Goal: Task Accomplishment & Management: Use online tool/utility

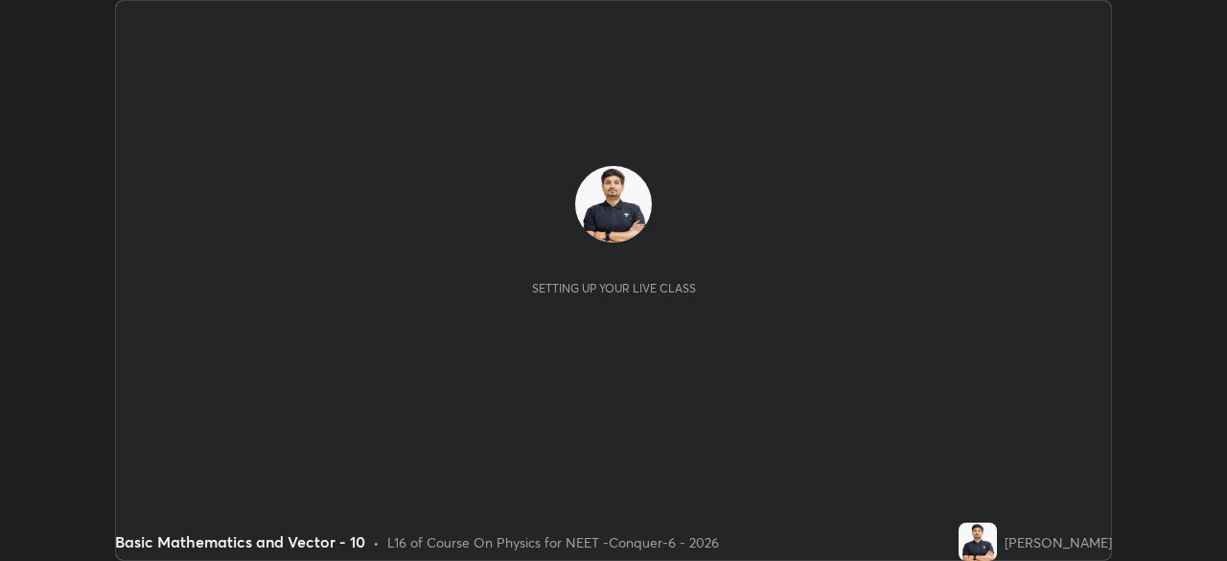
scroll to position [561, 1226]
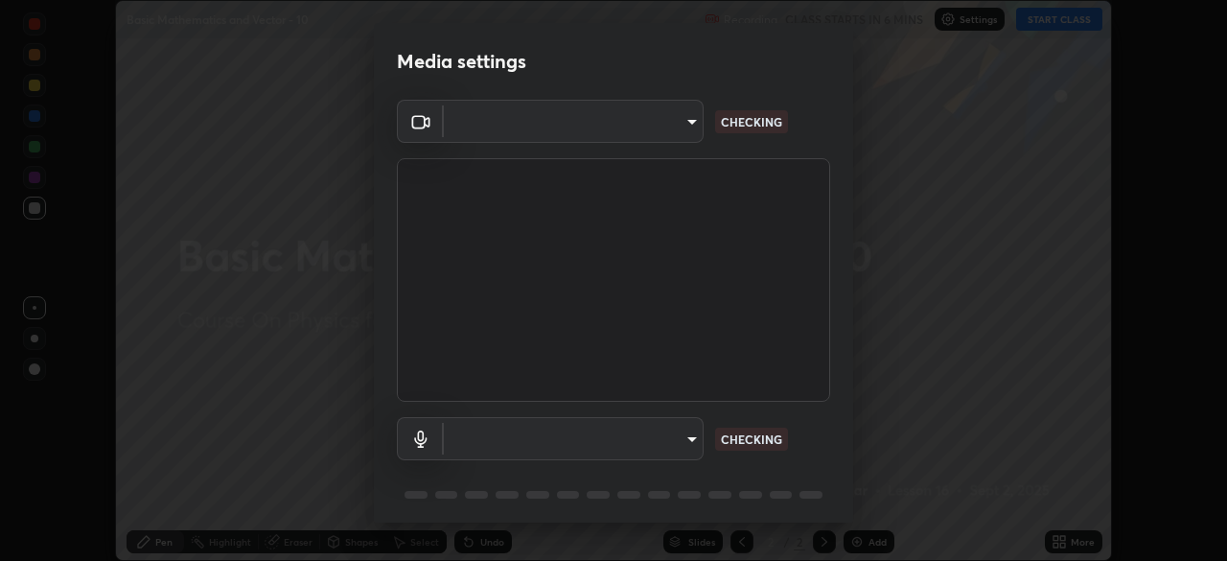
click at [665, 133] on body "Erase all Basic Mathematics and Vector - 10 Recording CLASS STARTS IN 6 MINS Se…" at bounding box center [613, 280] width 1227 height 561
click at [654, 131] on div at bounding box center [613, 280] width 1227 height 561
type input "ad23c5e1eec40c929e15baf649206283bee037f2ec2e6fc856d192bb2adaae55"
type input "bacd120e2728bcaa93de399d5b14713bfd4da43ca453c7f8d7901db11a0ced92"
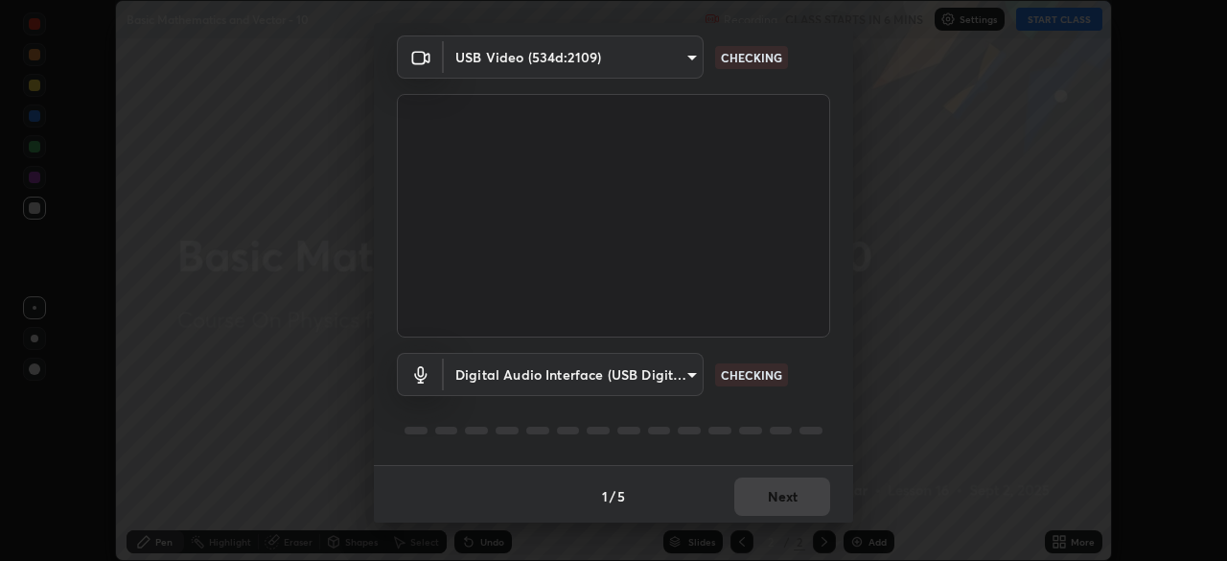
scroll to position [68, 0]
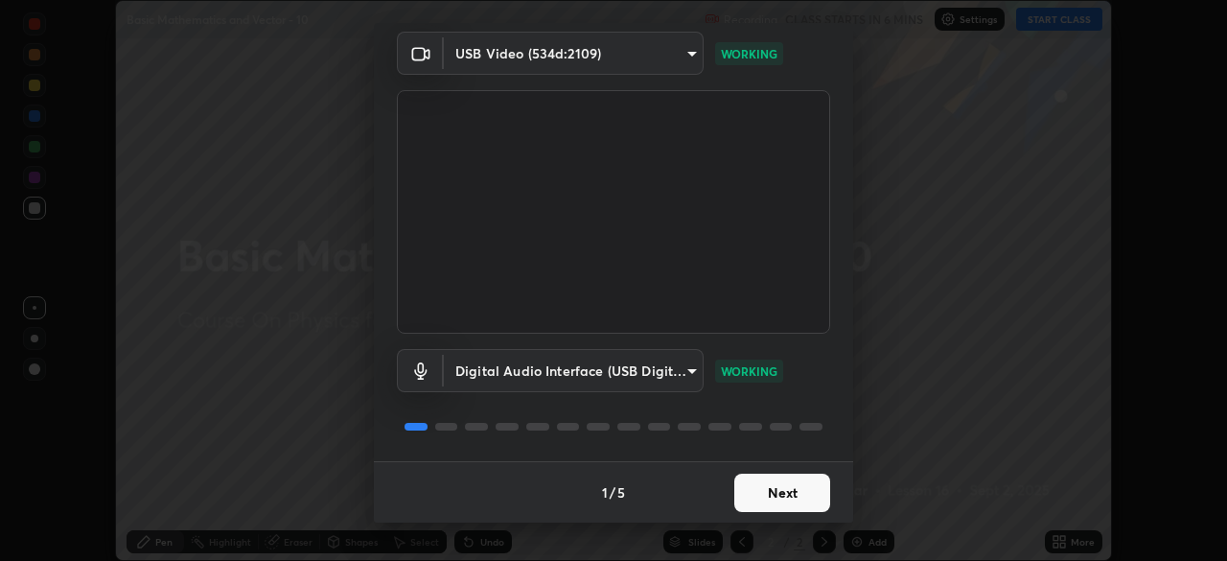
click at [772, 488] on button "Next" at bounding box center [782, 493] width 96 height 38
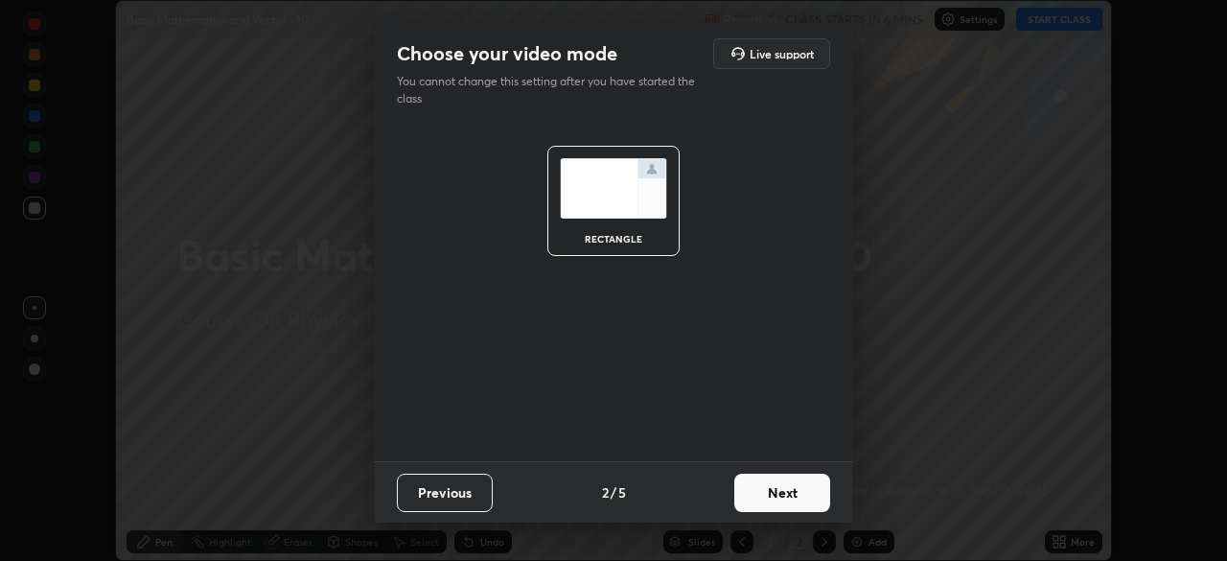
click at [786, 488] on button "Next" at bounding box center [782, 493] width 96 height 38
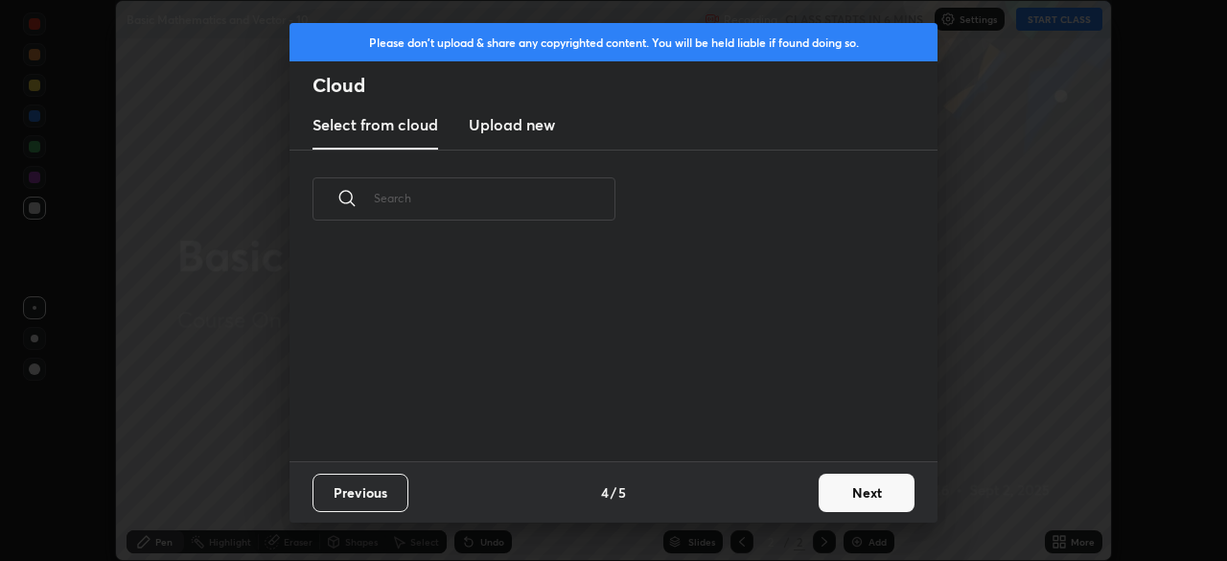
click at [820, 493] on button "Next" at bounding box center [867, 493] width 96 height 38
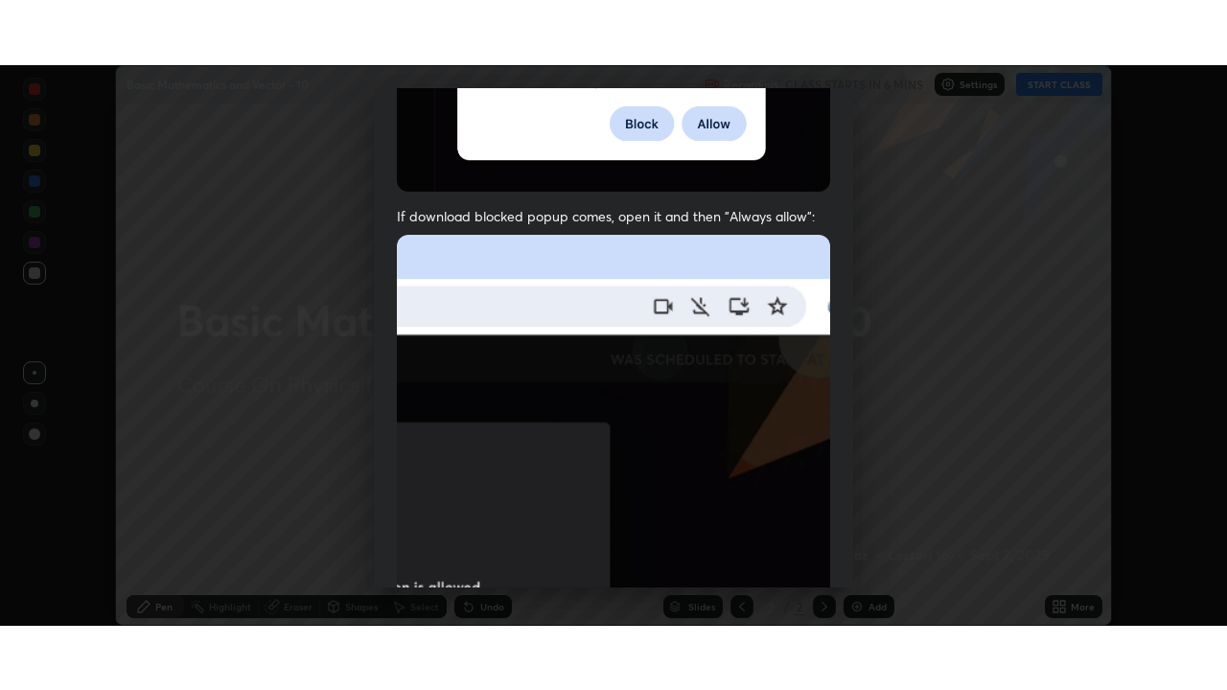
scroll to position [459, 0]
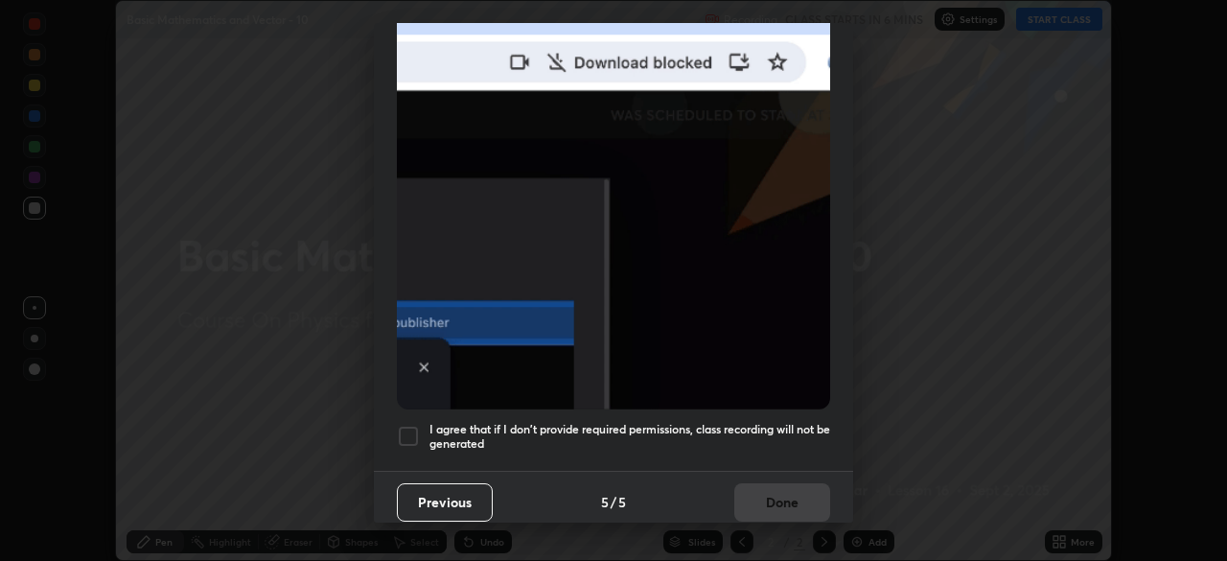
click at [417, 425] on div at bounding box center [408, 436] width 23 height 23
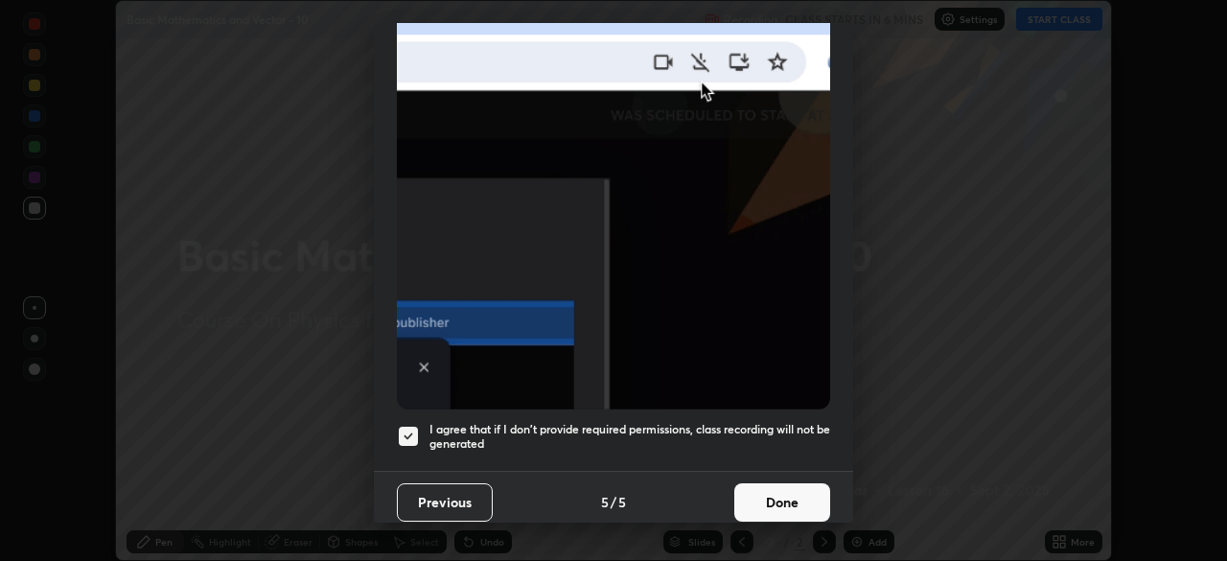
click at [770, 483] on button "Done" at bounding box center [782, 502] width 96 height 38
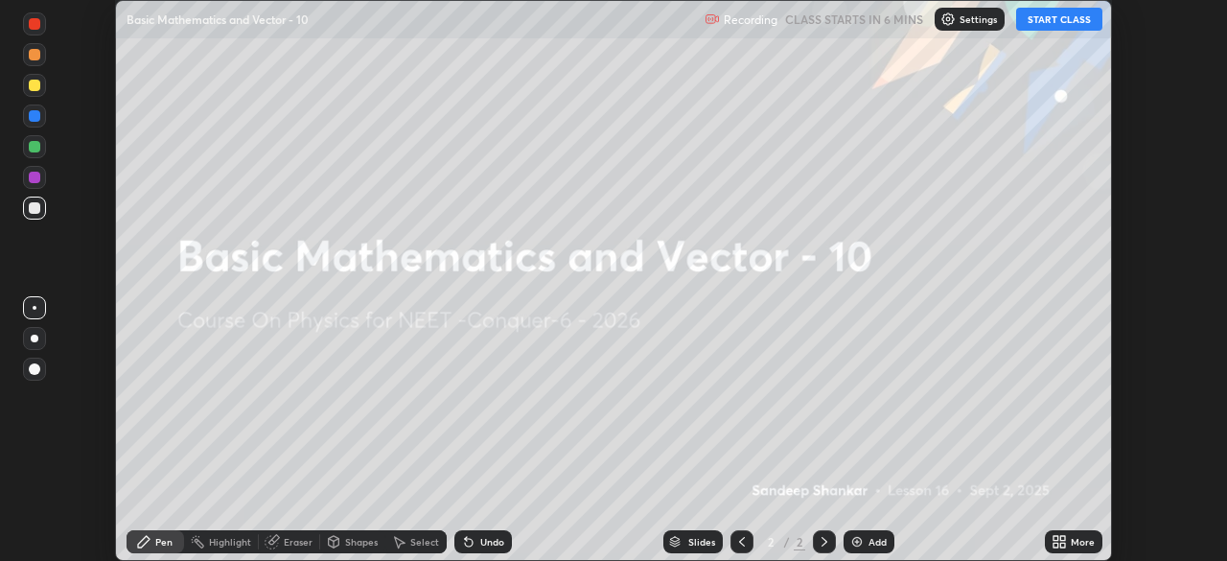
click at [1056, 538] on icon at bounding box center [1056, 538] width 5 height 5
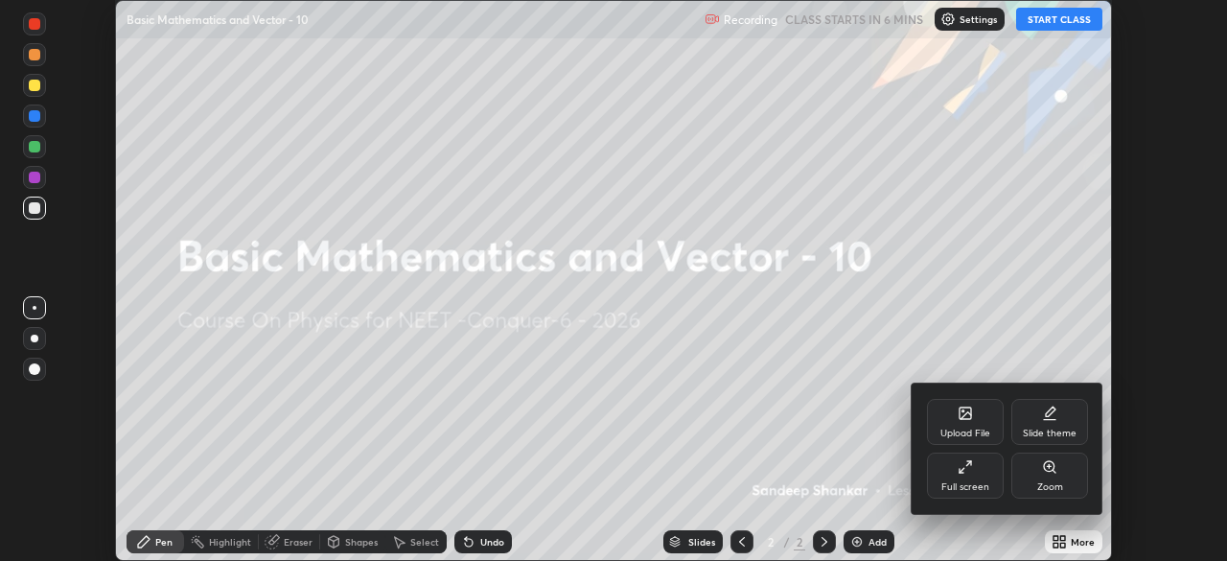
click at [977, 490] on div "Full screen" at bounding box center [966, 487] width 48 height 10
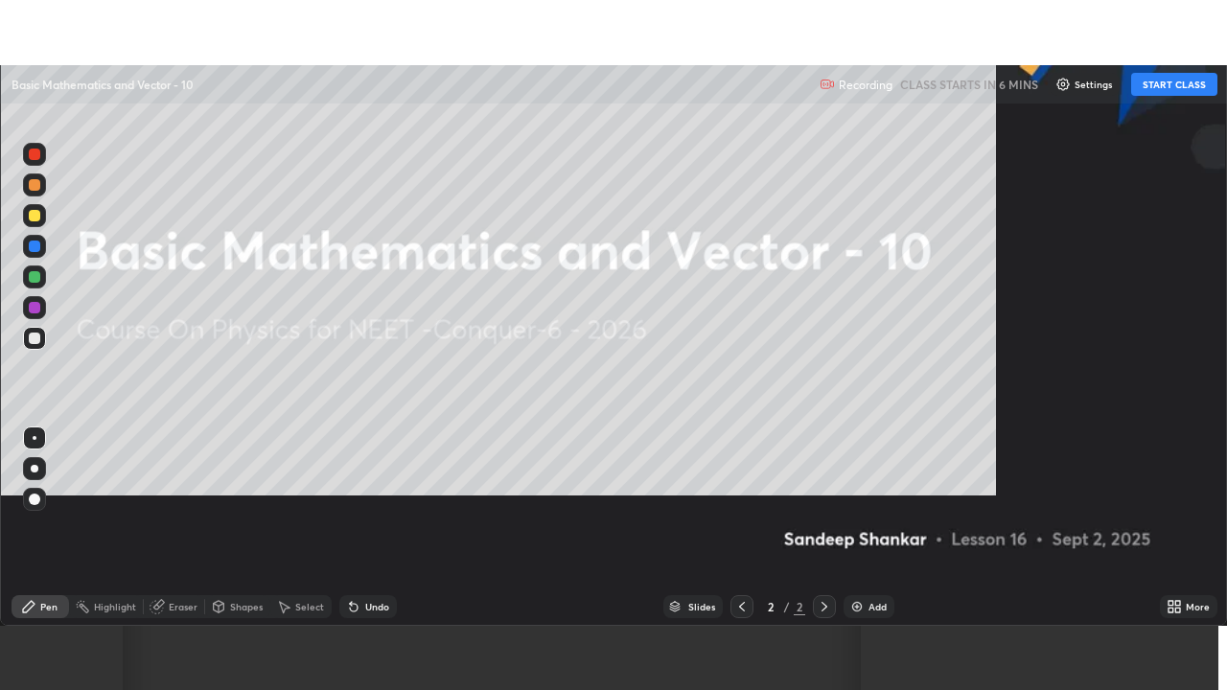
scroll to position [690, 1227]
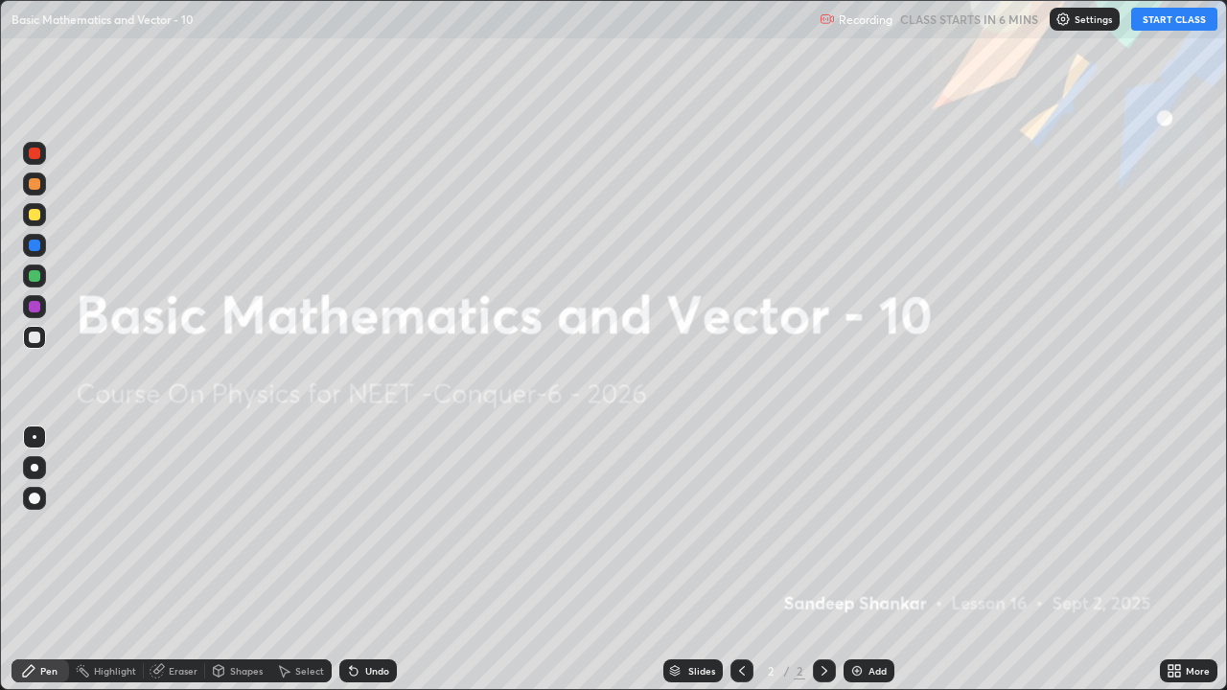
click at [1067, 20] on img at bounding box center [1063, 19] width 15 height 15
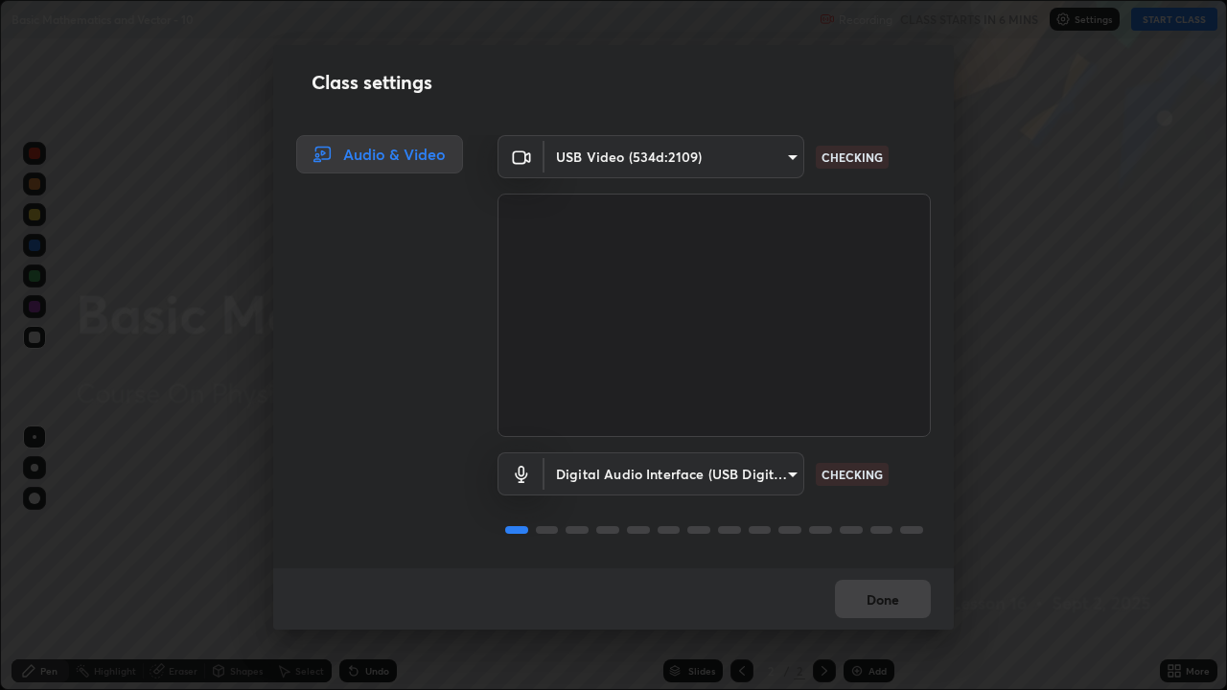
scroll to position [2, 0]
click at [869, 560] on button "Done" at bounding box center [883, 599] width 96 height 38
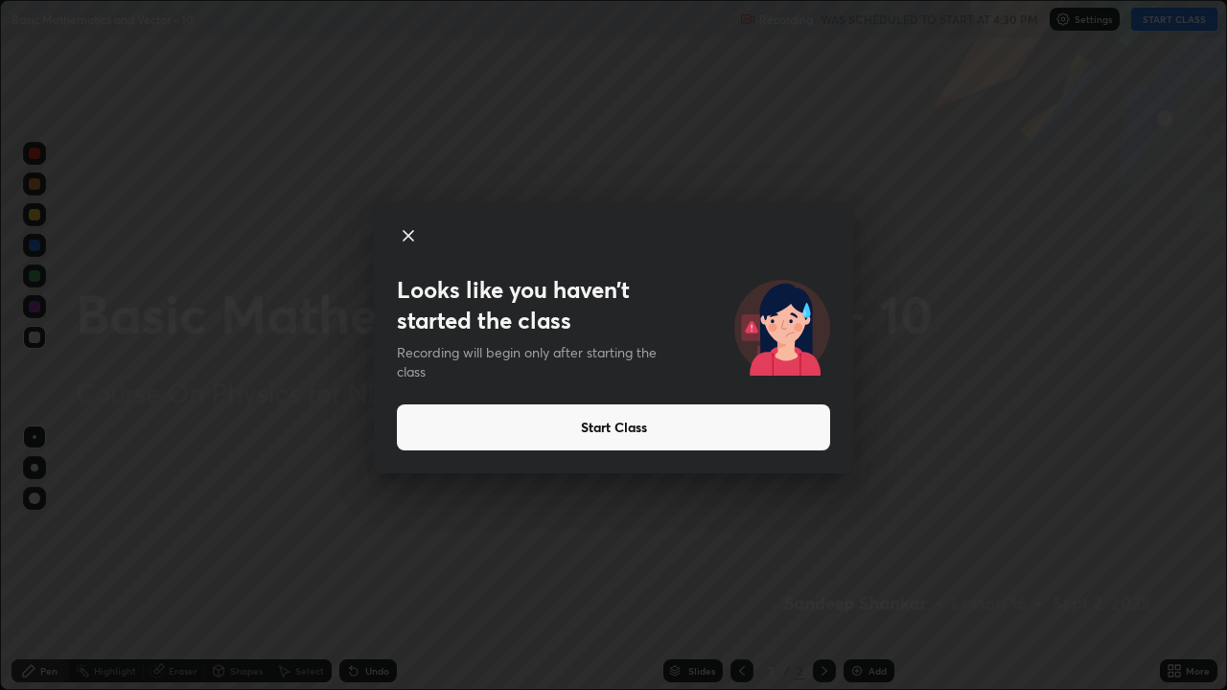
click at [573, 429] on button "Start Class" at bounding box center [613, 428] width 433 height 46
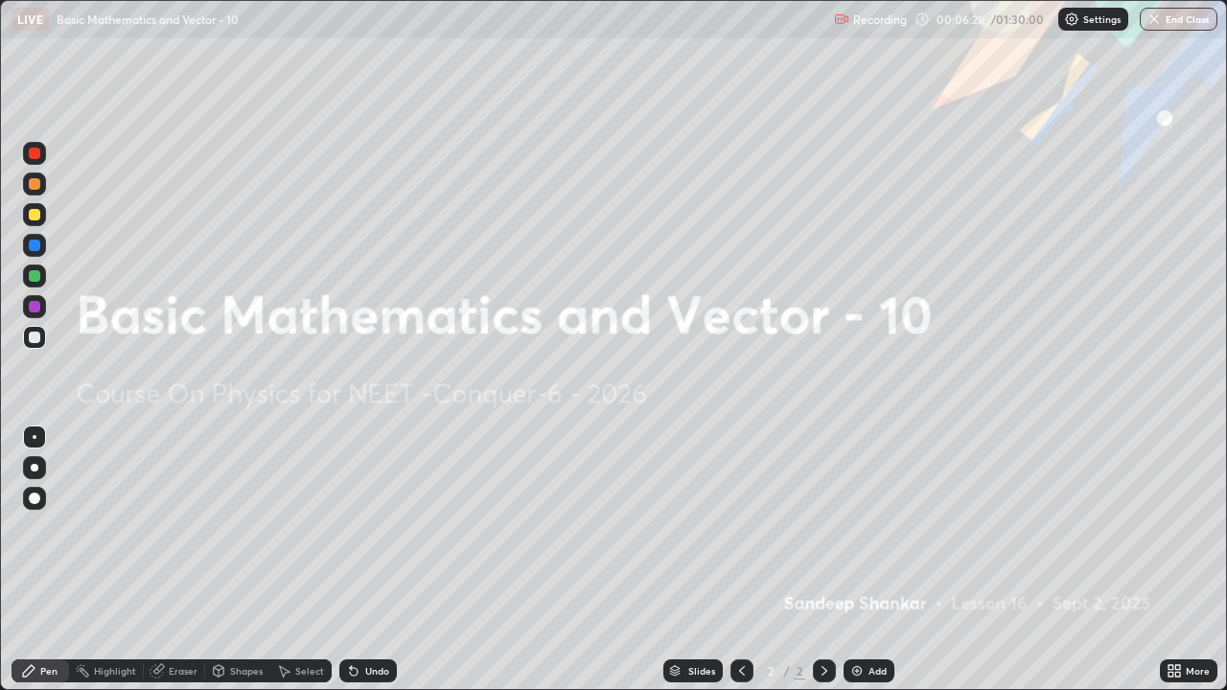
click at [874, 560] on div "Add" at bounding box center [878, 671] width 18 height 10
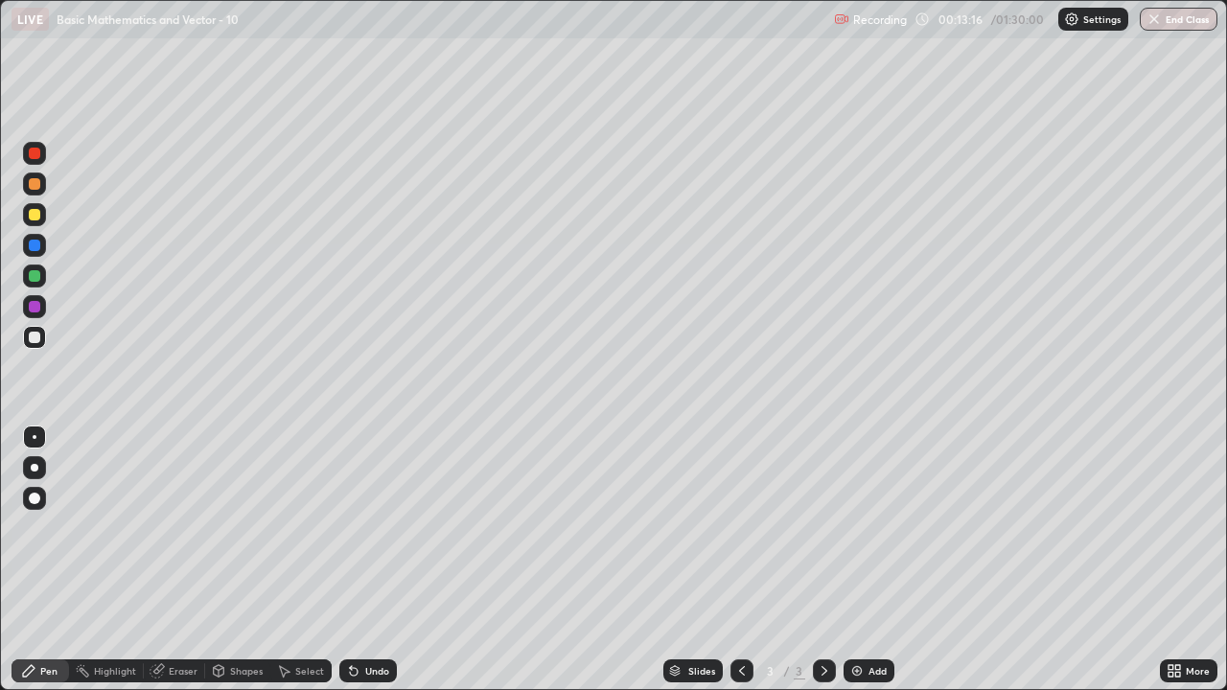
click at [865, 560] on div "Add" at bounding box center [869, 671] width 51 height 23
click at [862, 560] on img at bounding box center [856, 670] width 15 height 15
click at [30, 215] on div at bounding box center [35, 215] width 12 height 12
click at [29, 217] on div at bounding box center [35, 215] width 12 height 12
click at [36, 340] on div at bounding box center [35, 338] width 12 height 12
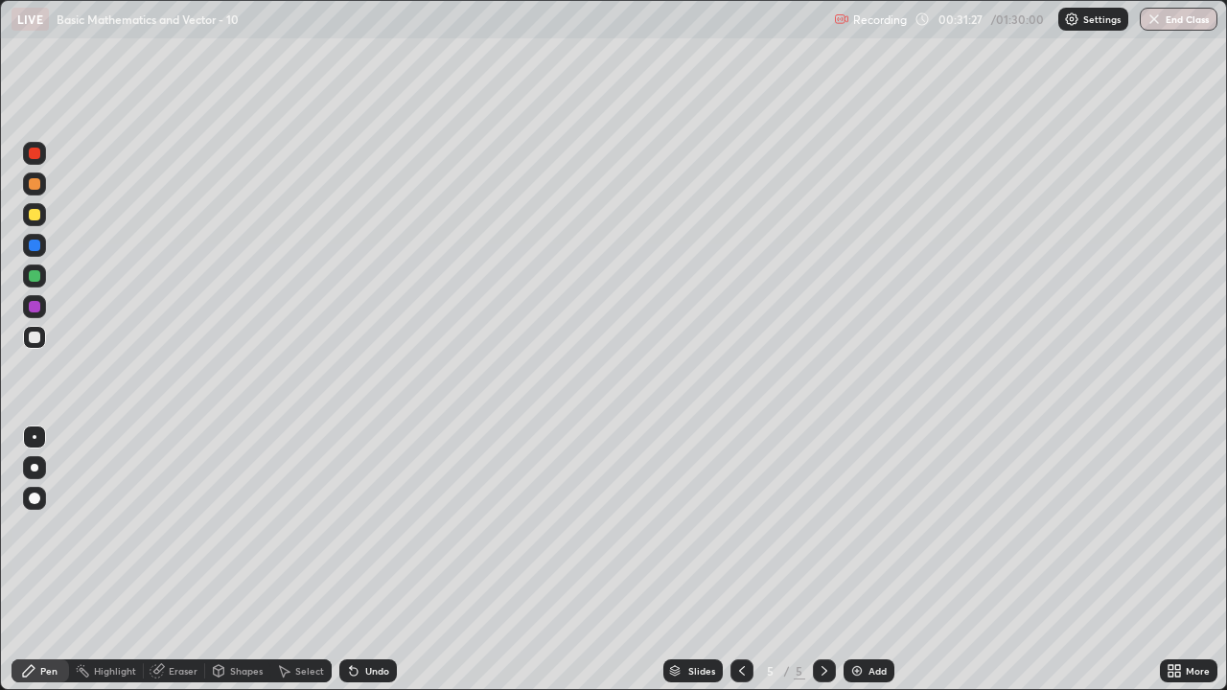
click at [41, 210] on div at bounding box center [34, 214] width 23 height 23
click at [36, 341] on div at bounding box center [35, 338] width 12 height 12
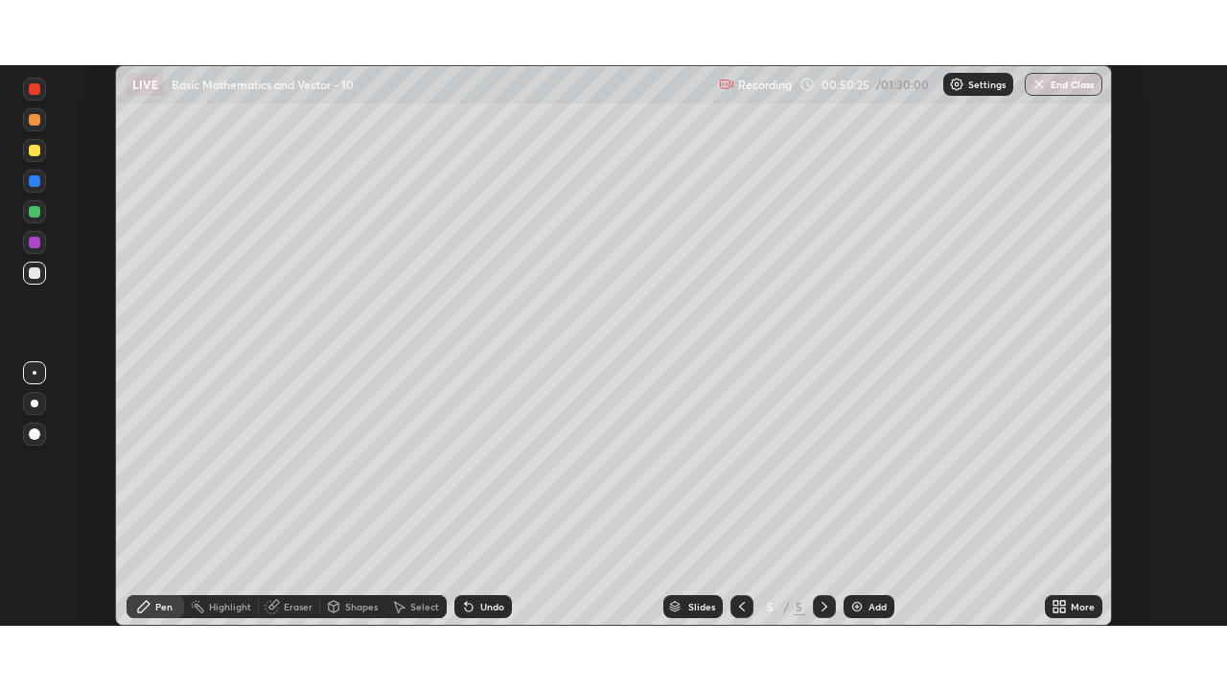
scroll to position [561, 1227]
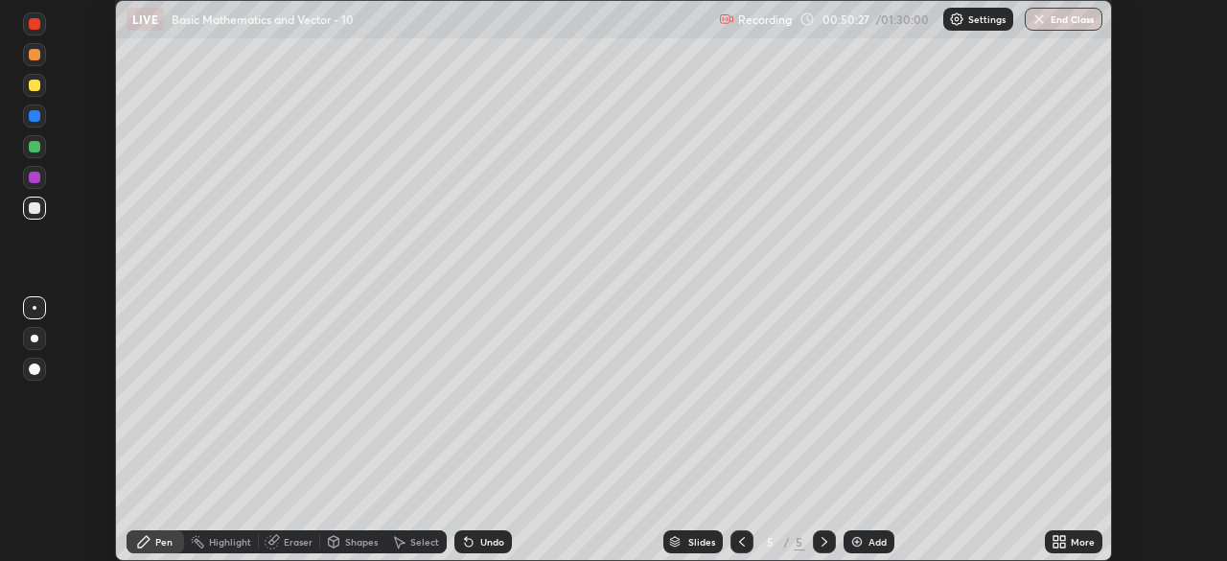
click at [1061, 539] on icon at bounding box center [1062, 538] width 5 height 5
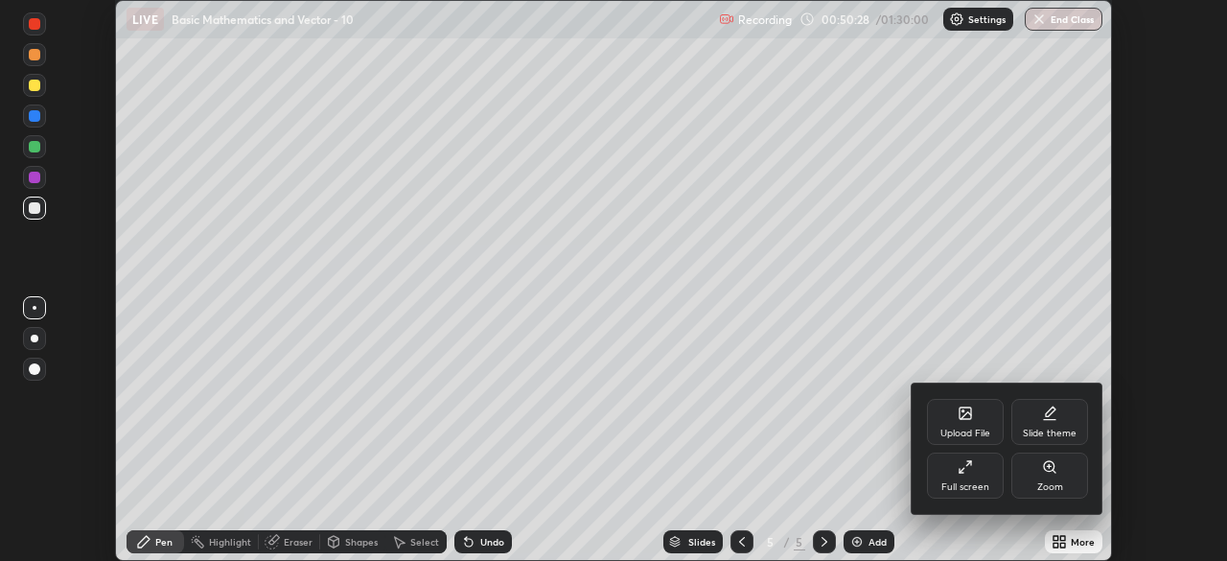
click at [965, 470] on icon at bounding box center [965, 466] width 15 height 15
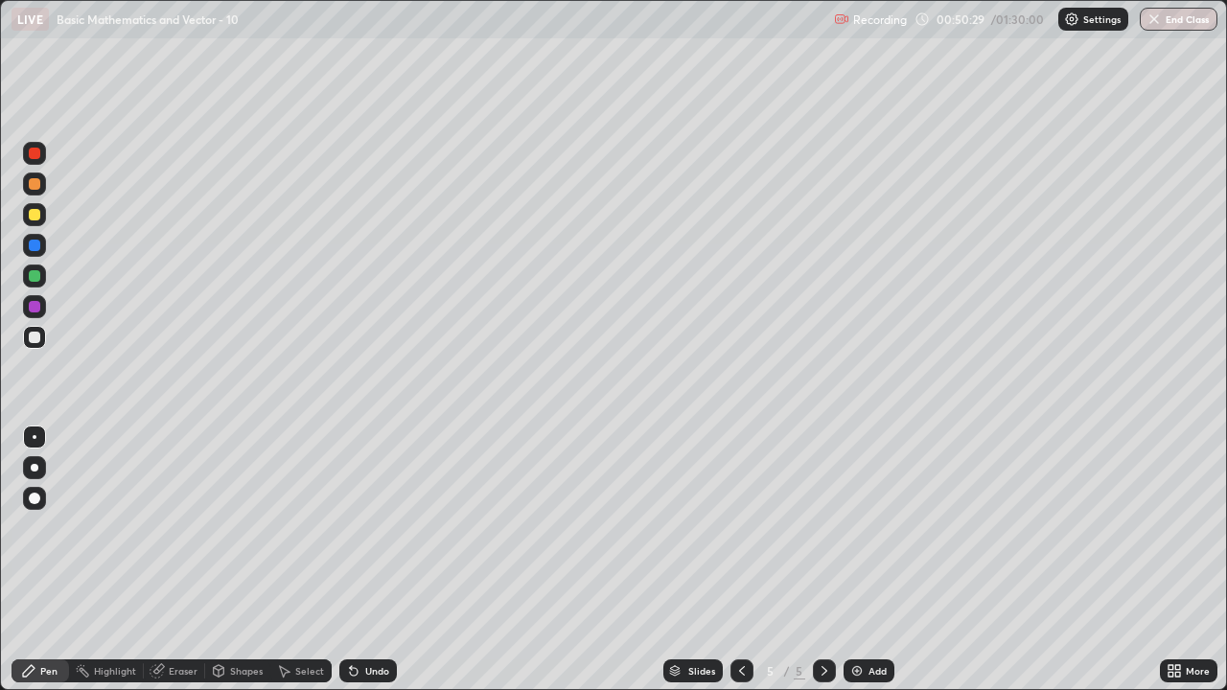
scroll to position [690, 1227]
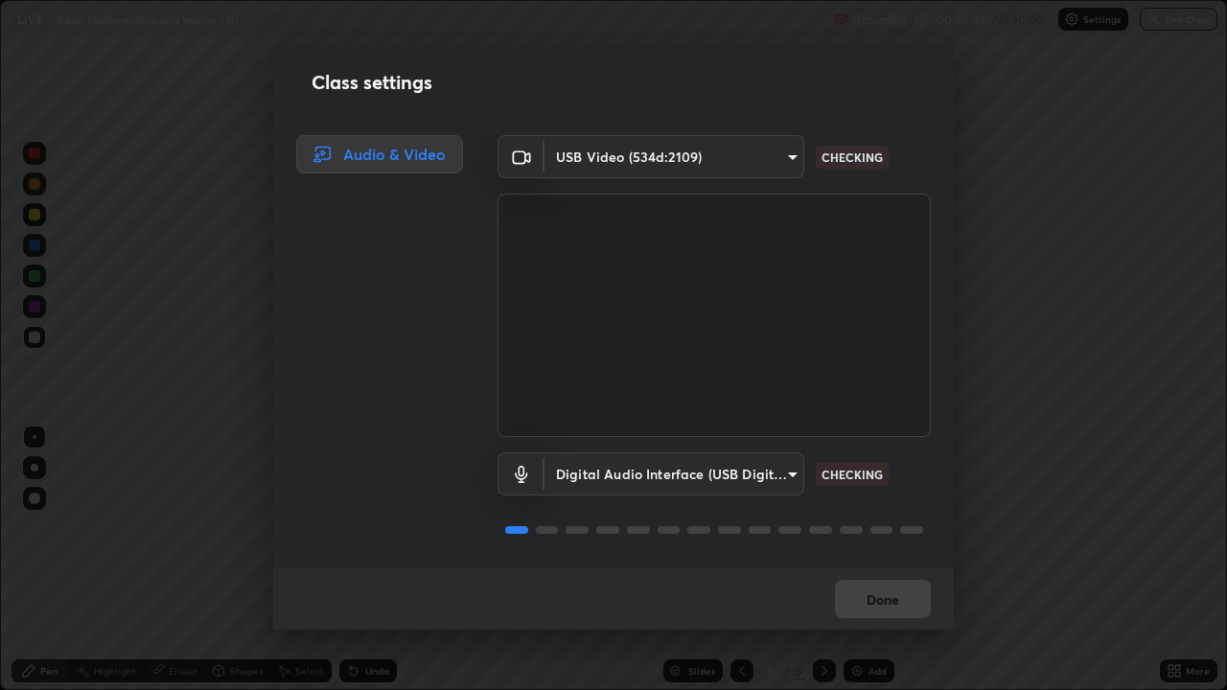
click at [768, 151] on body "Erase all LIVE Basic Mathematics and Vector - 10 Recording 00:50:32 / 01:30:00 …" at bounding box center [613, 345] width 1227 height 690
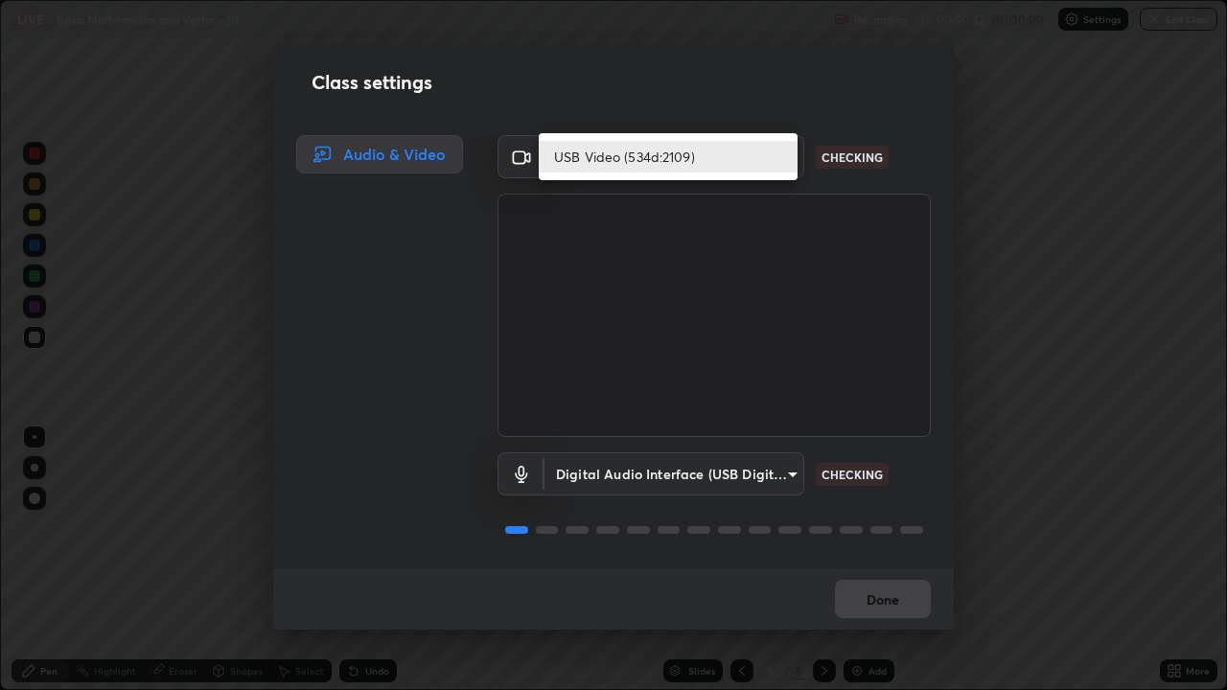
click at [749, 151] on li "USB Video (534d:2109)" at bounding box center [668, 157] width 259 height 32
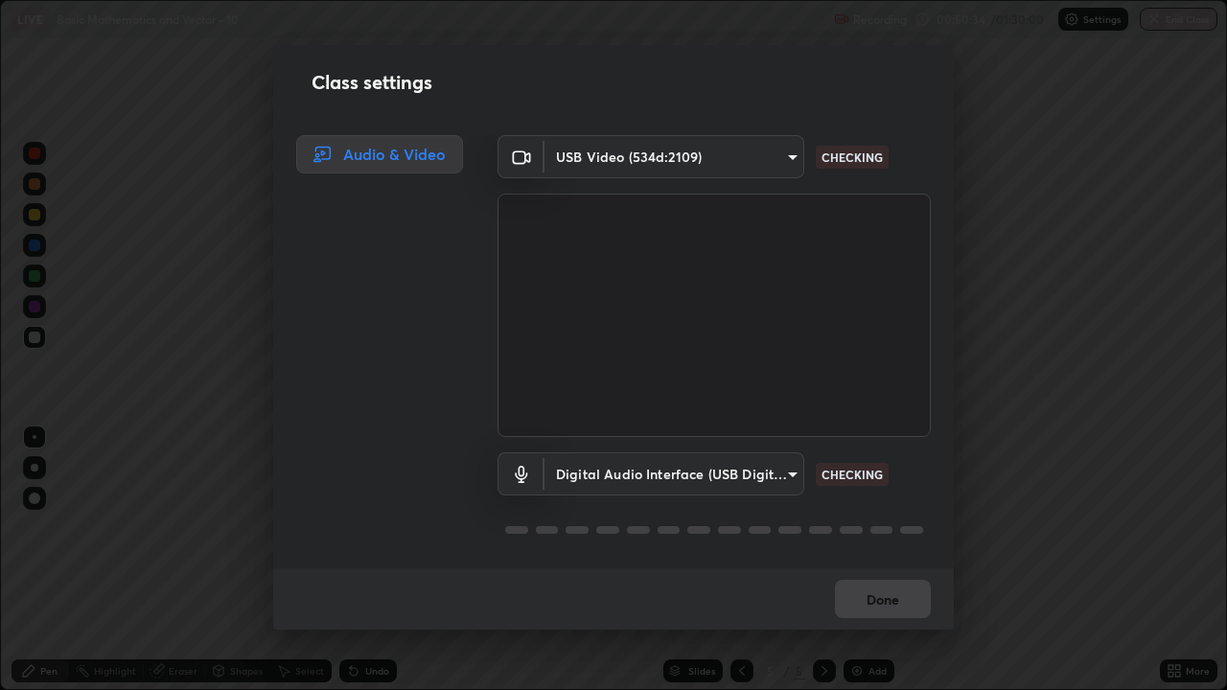
click at [780, 471] on body "Erase all LIVE Basic Mathematics and Vector - 10 Recording 00:50:34 / 01:30:00 …" at bounding box center [613, 345] width 1227 height 690
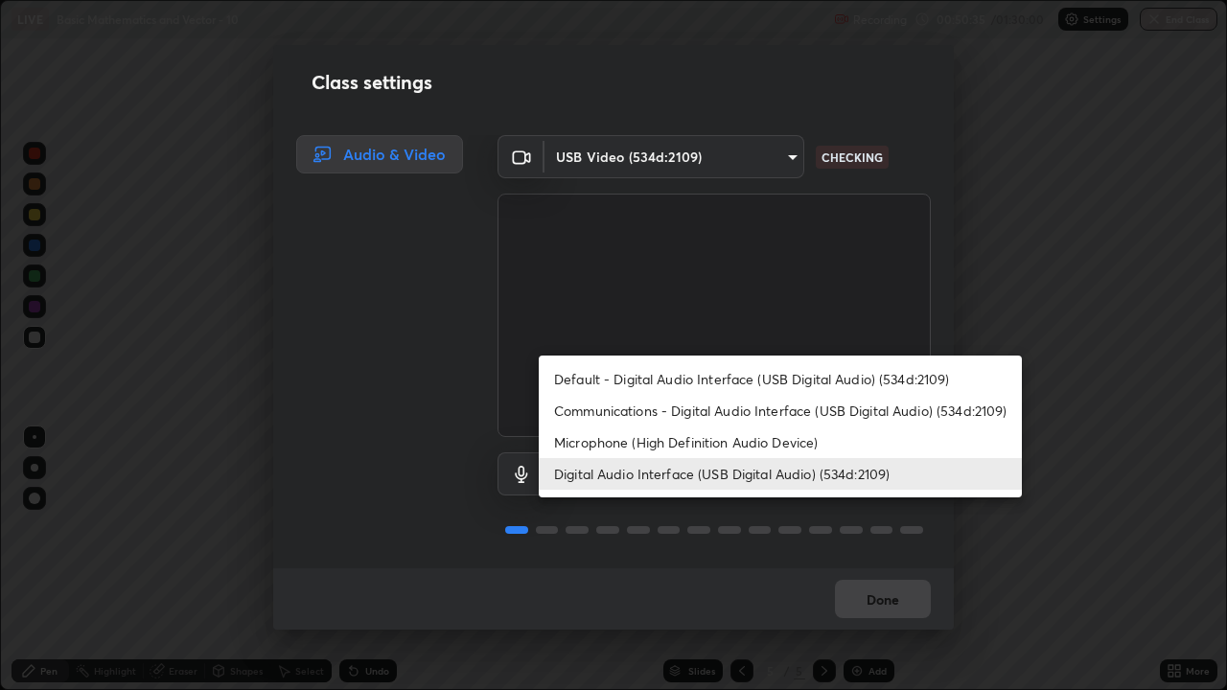
click at [752, 477] on li "Digital Audio Interface (USB Digital Audio) (534d:2109)" at bounding box center [780, 474] width 483 height 32
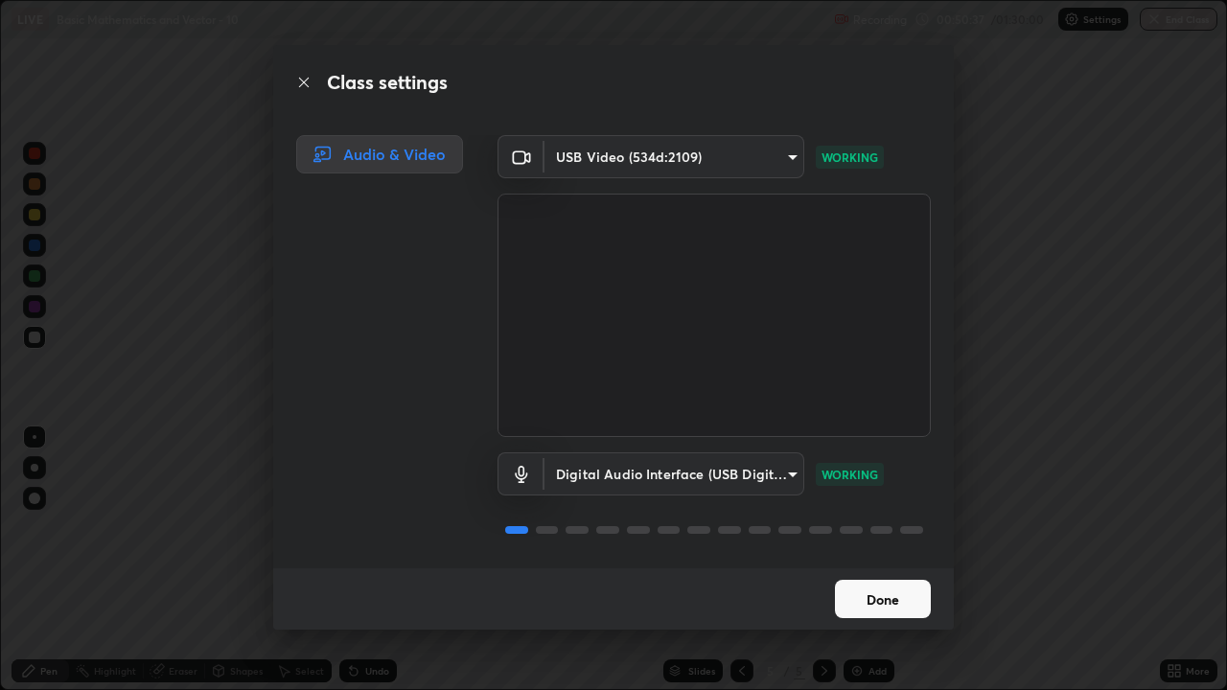
click at [864, 560] on button "Done" at bounding box center [883, 599] width 96 height 38
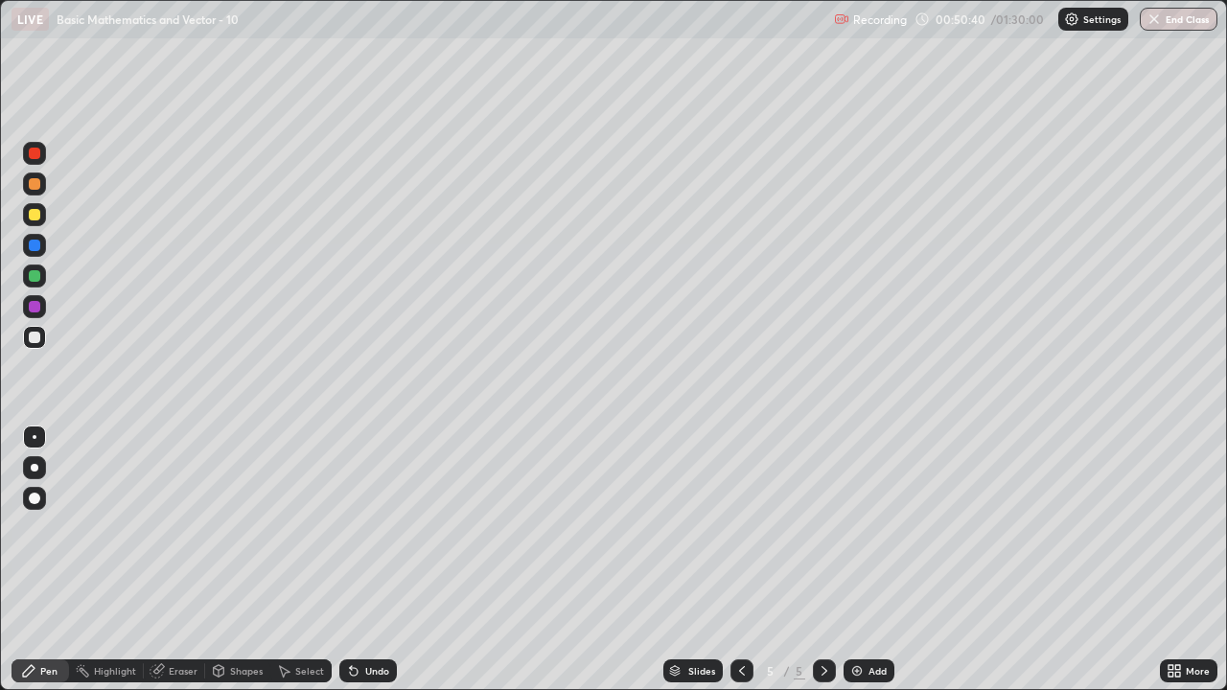
click at [858, 560] on img at bounding box center [856, 670] width 15 height 15
click at [37, 213] on div at bounding box center [35, 215] width 12 height 12
click at [242, 560] on div "Shapes" at bounding box center [246, 671] width 33 height 10
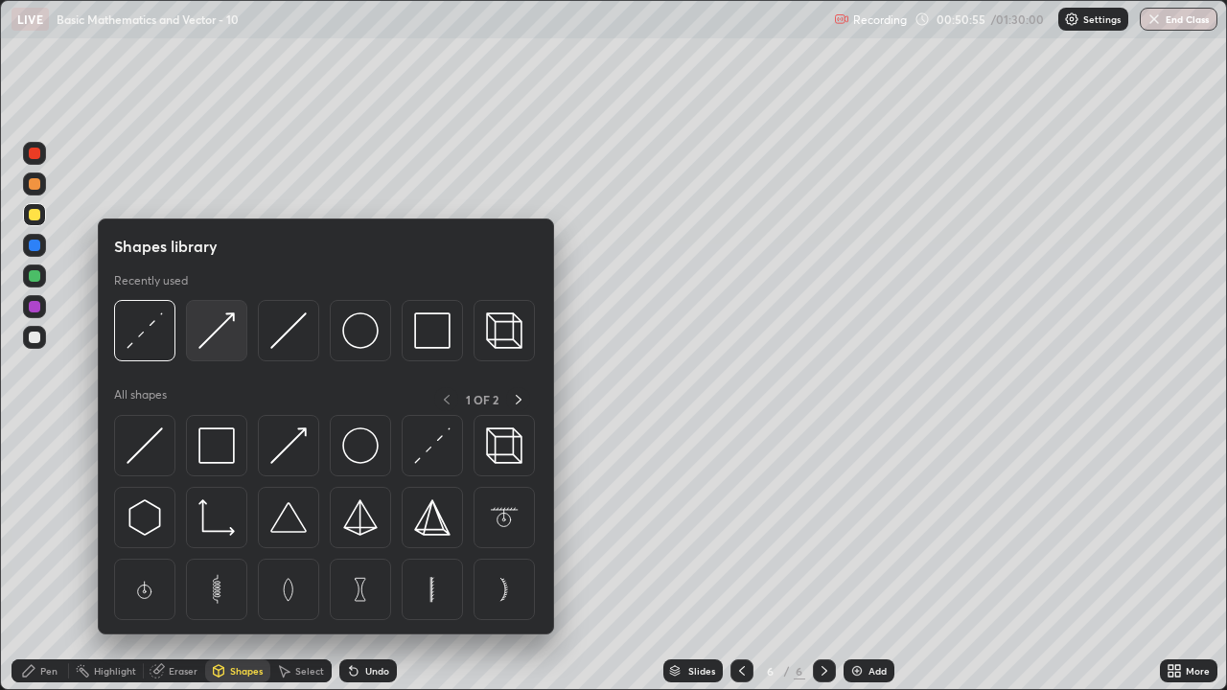
click at [217, 337] on img at bounding box center [216, 331] width 36 height 36
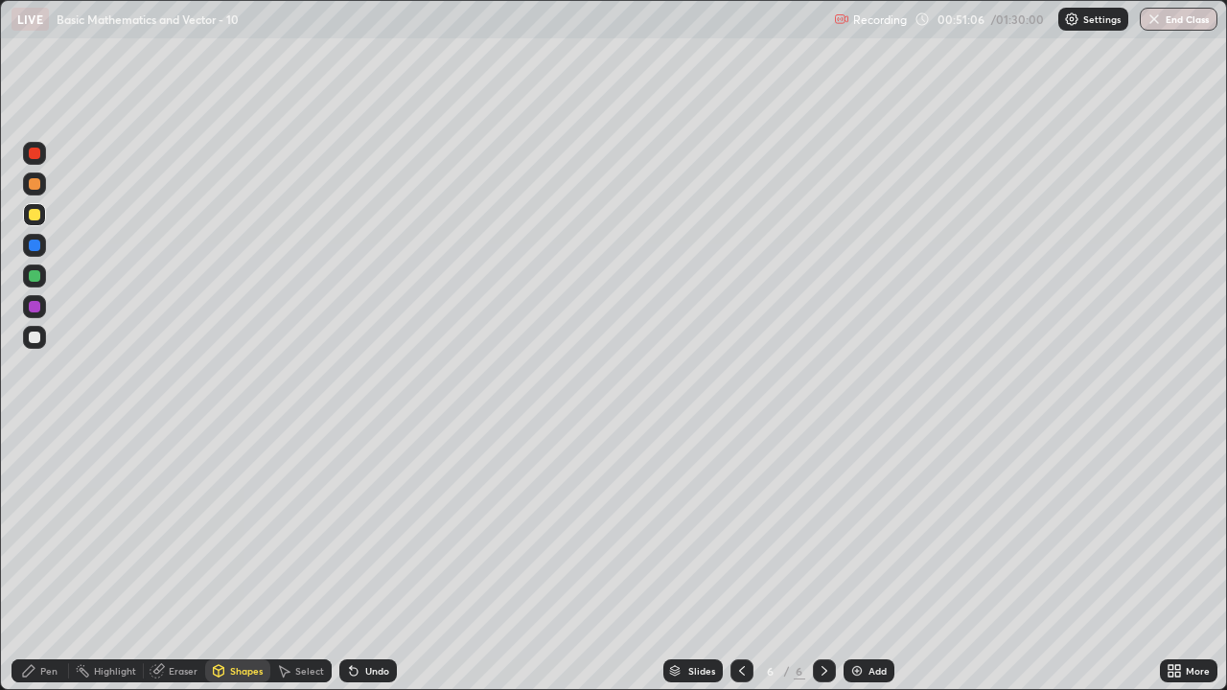
click at [45, 560] on div "Pen" at bounding box center [48, 671] width 17 height 10
click at [36, 337] on div at bounding box center [35, 338] width 12 height 12
click at [176, 560] on div "Eraser" at bounding box center [183, 671] width 29 height 10
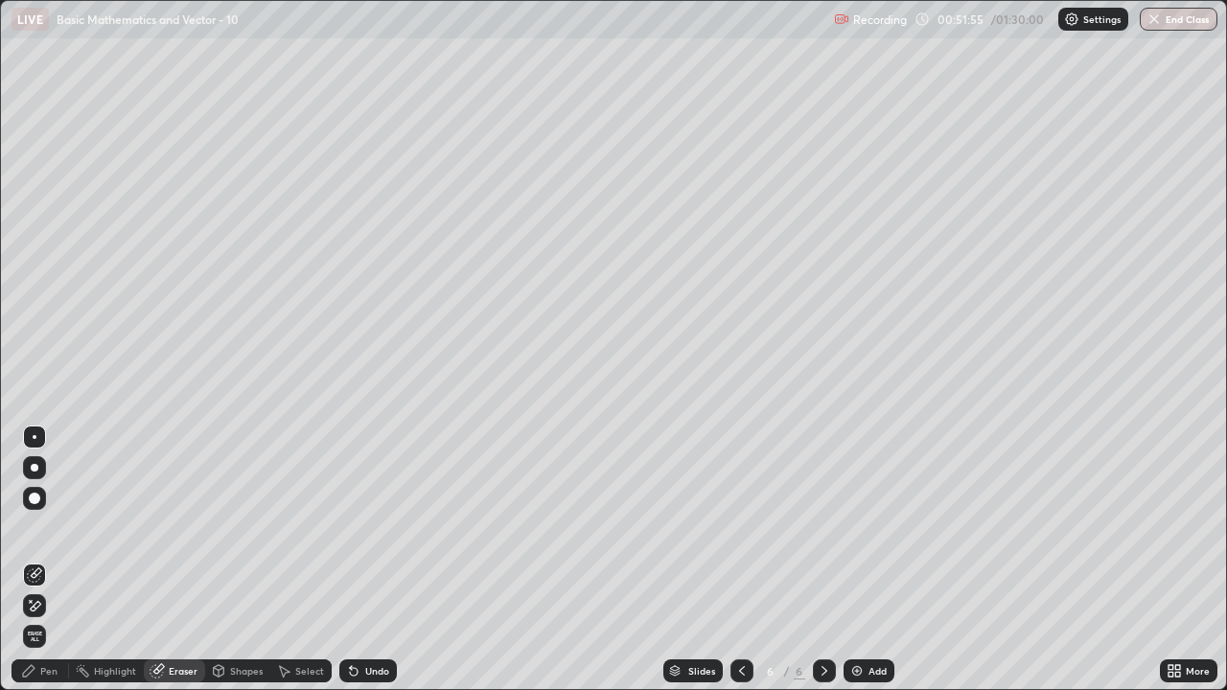
click at [40, 560] on div "Pen" at bounding box center [48, 671] width 17 height 10
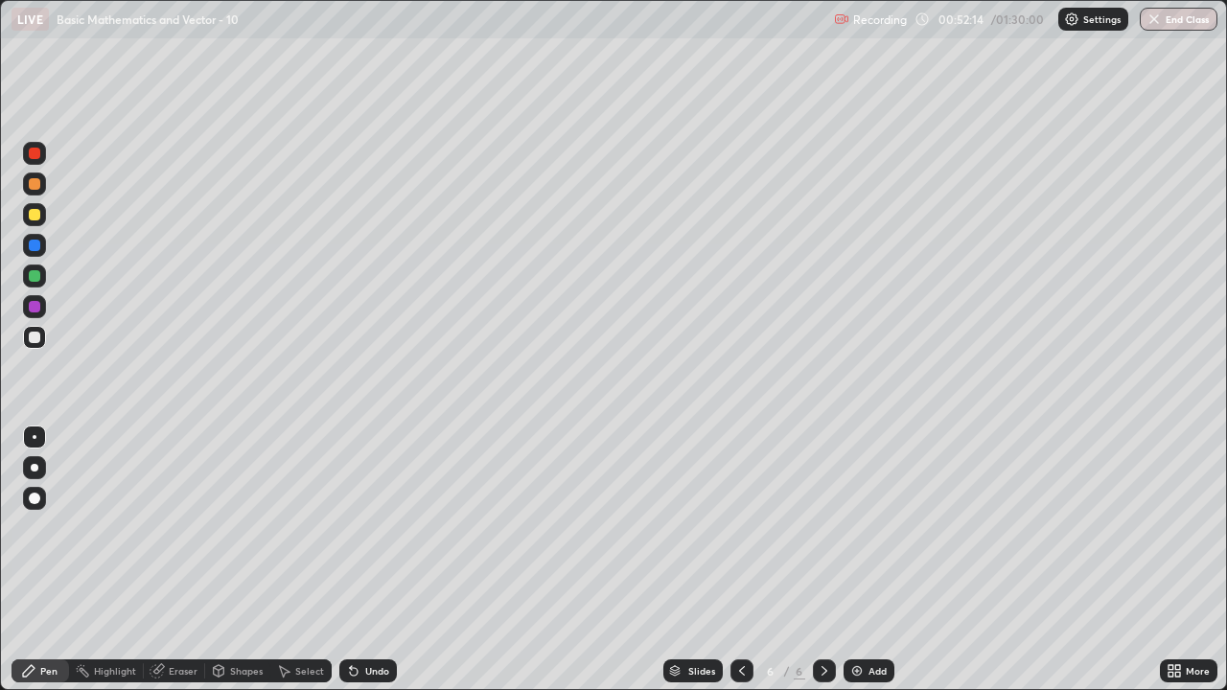
click at [244, 560] on div "Shapes" at bounding box center [246, 671] width 33 height 10
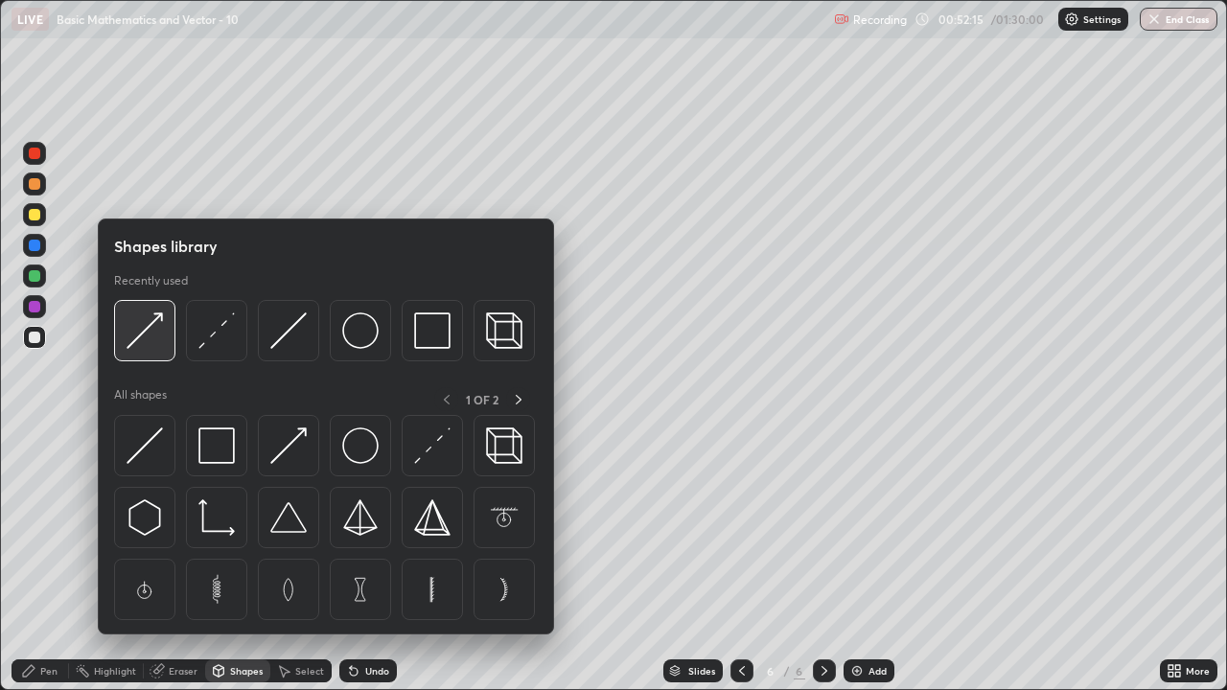
click at [144, 319] on img at bounding box center [145, 331] width 36 height 36
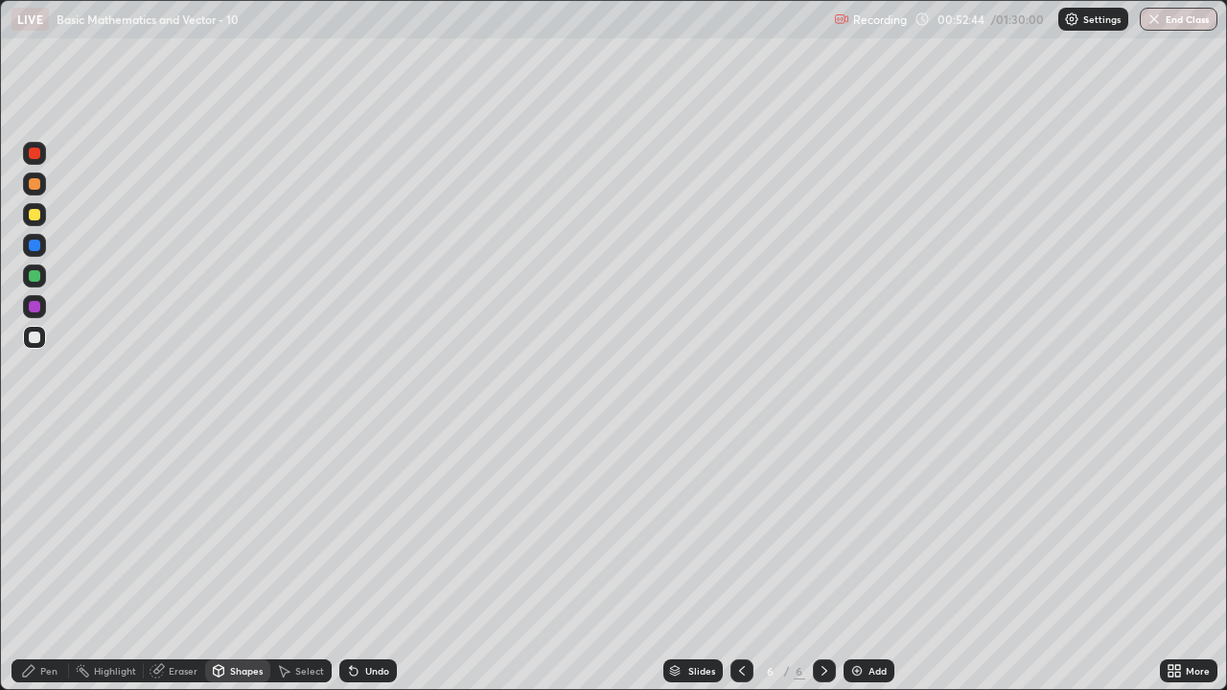
click at [49, 560] on div "Pen" at bounding box center [48, 671] width 17 height 10
click at [34, 212] on div at bounding box center [35, 215] width 12 height 12
click at [243, 560] on div "Shapes" at bounding box center [246, 671] width 33 height 10
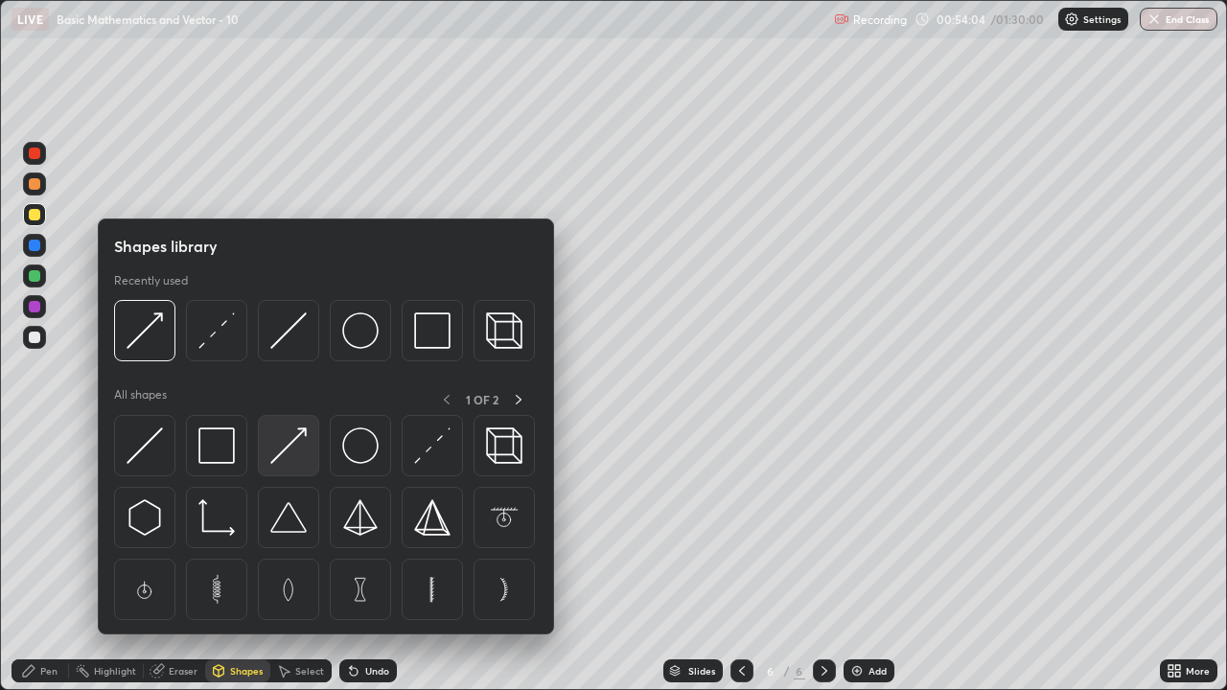
click at [294, 437] on img at bounding box center [288, 446] width 36 height 36
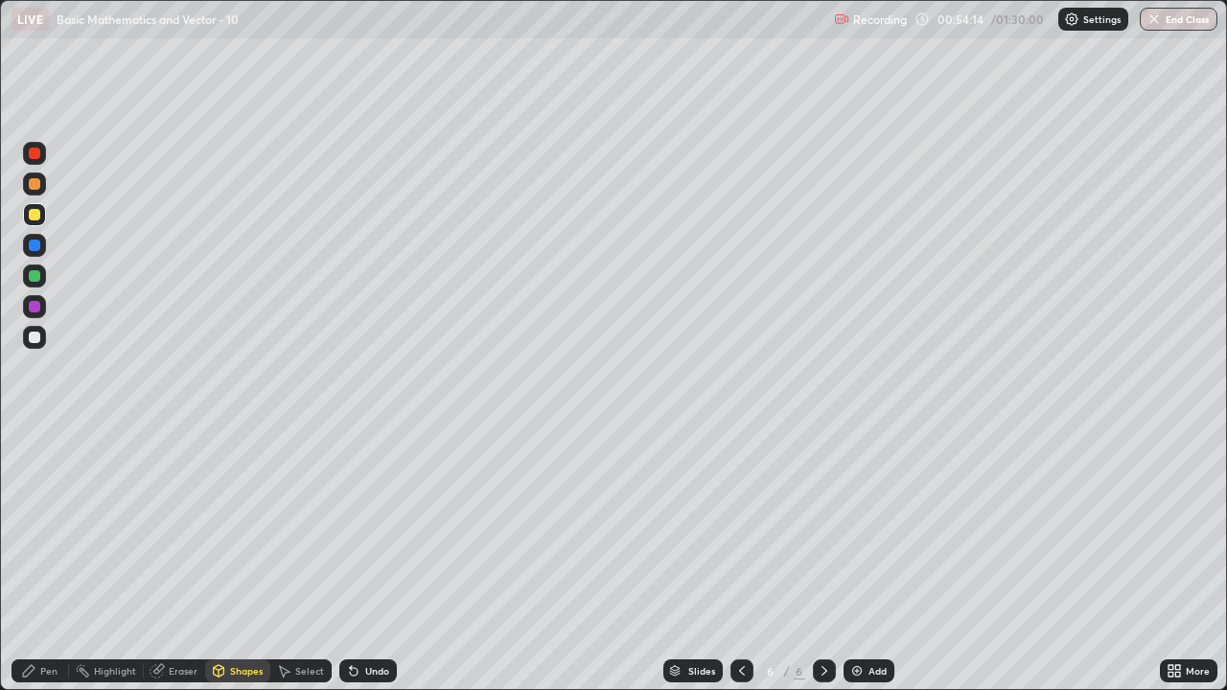
click at [35, 243] on div at bounding box center [35, 246] width 12 height 12
click at [44, 560] on div "Pen" at bounding box center [48, 671] width 17 height 10
click at [173, 560] on div "Eraser" at bounding box center [183, 671] width 29 height 10
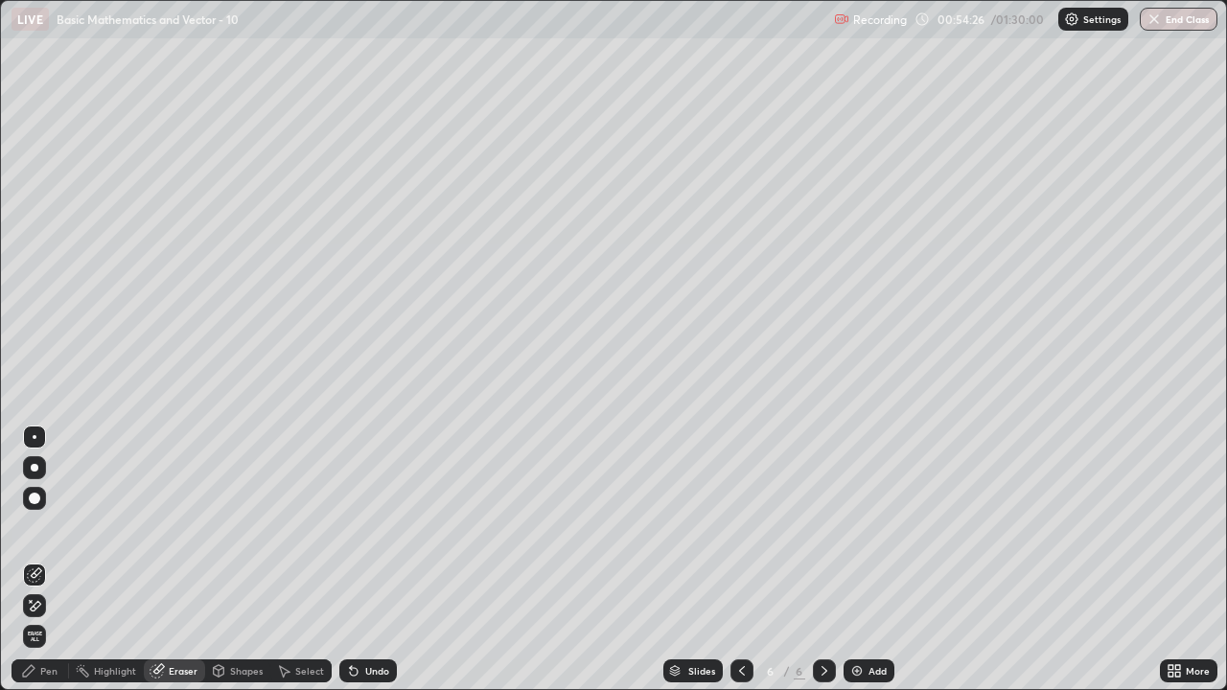
click at [47, 560] on div "Pen" at bounding box center [41, 671] width 58 height 23
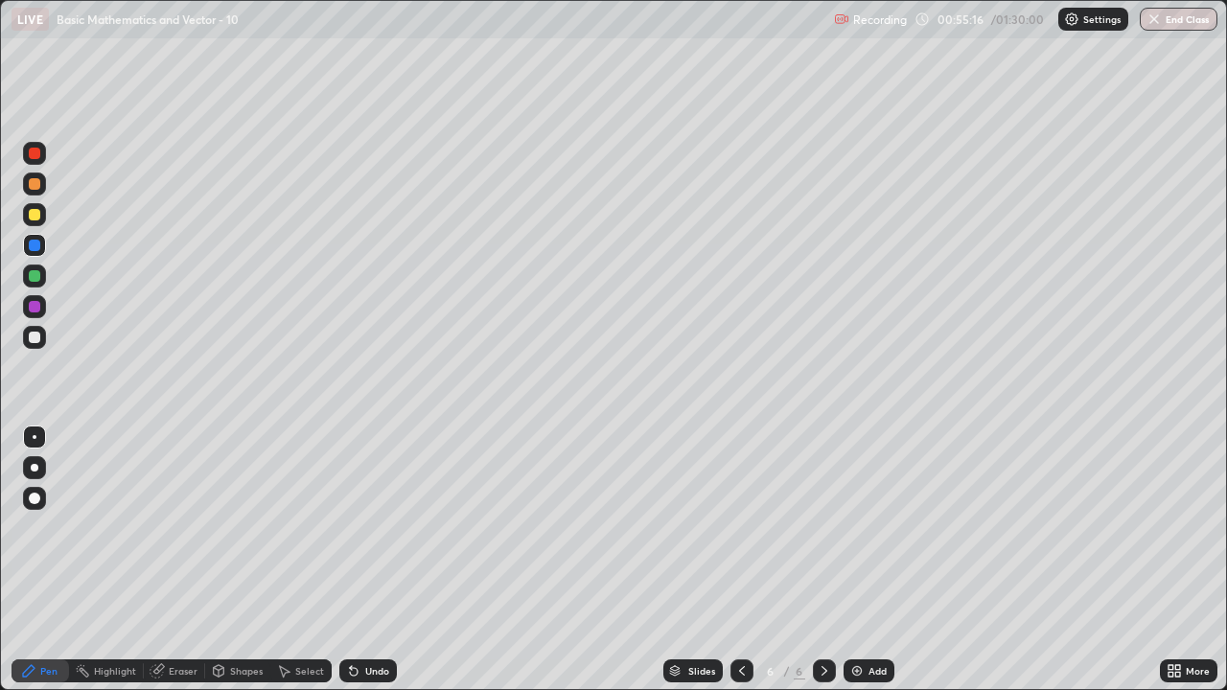
click at [43, 333] on div at bounding box center [34, 337] width 23 height 23
click at [35, 215] on div at bounding box center [35, 215] width 12 height 12
click at [35, 336] on div at bounding box center [35, 338] width 12 height 12
click at [239, 560] on div "Shapes" at bounding box center [246, 671] width 33 height 10
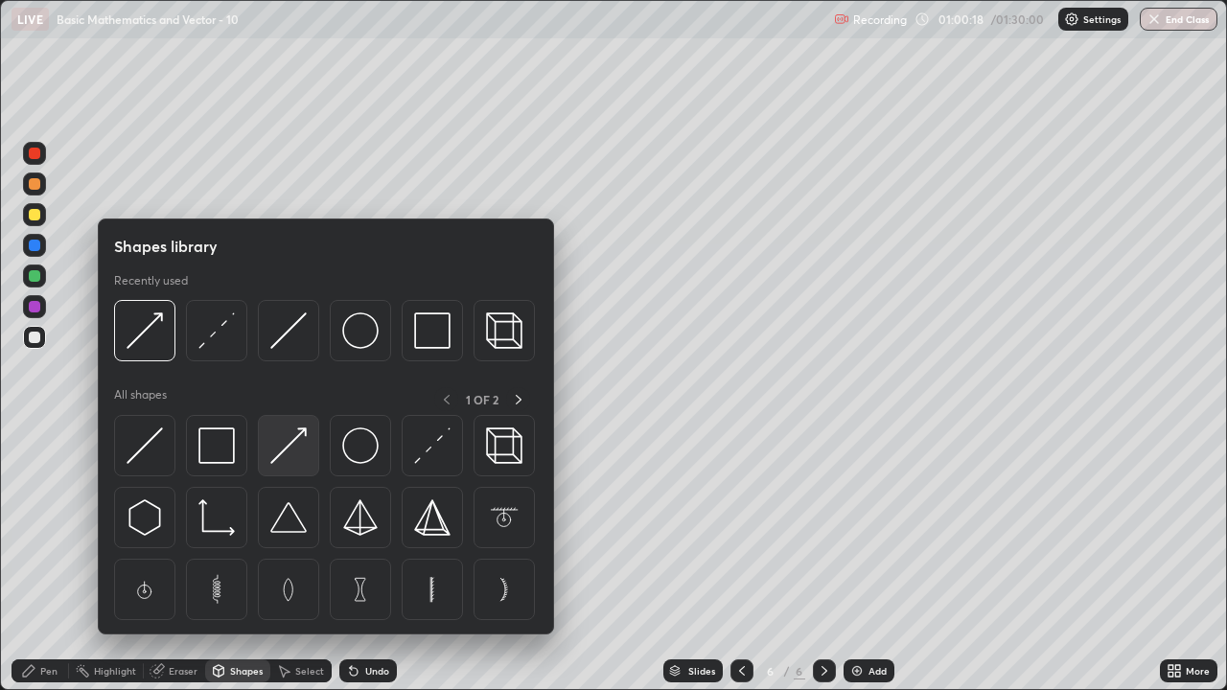
click at [296, 451] on img at bounding box center [288, 446] width 36 height 36
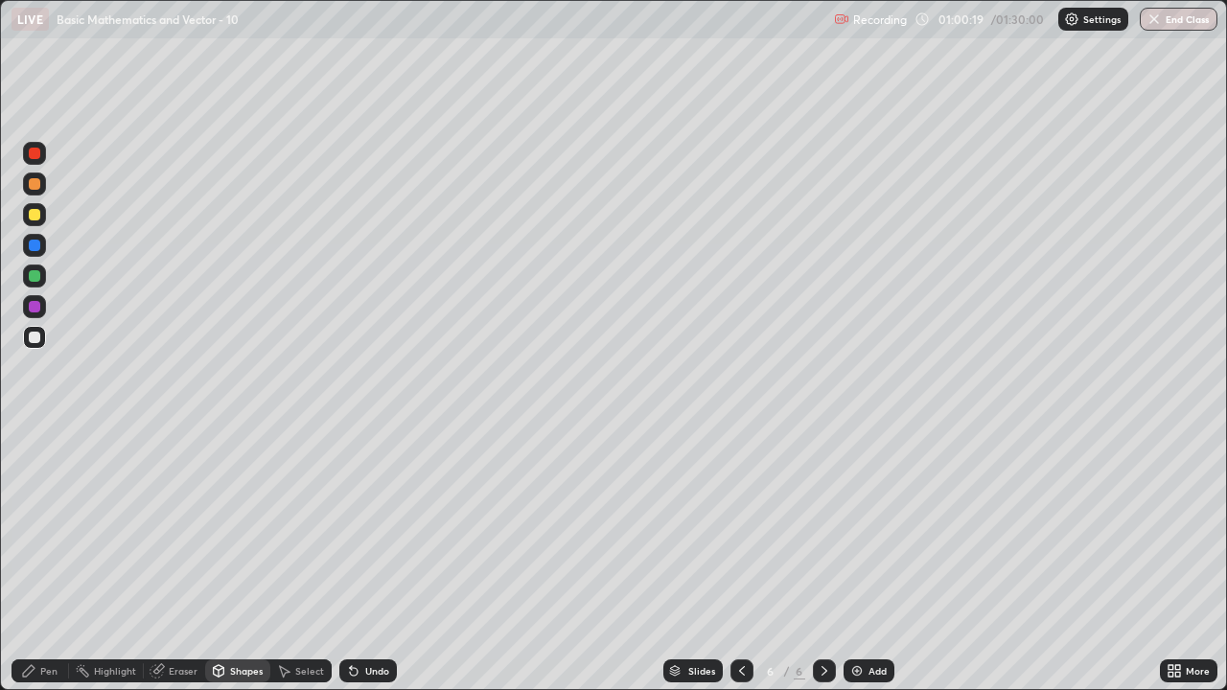
click at [41, 217] on div at bounding box center [34, 214] width 23 height 23
click at [55, 560] on div "Pen" at bounding box center [48, 671] width 17 height 10
click at [862, 560] on img at bounding box center [856, 670] width 15 height 15
click at [241, 560] on div "Shapes" at bounding box center [246, 671] width 33 height 10
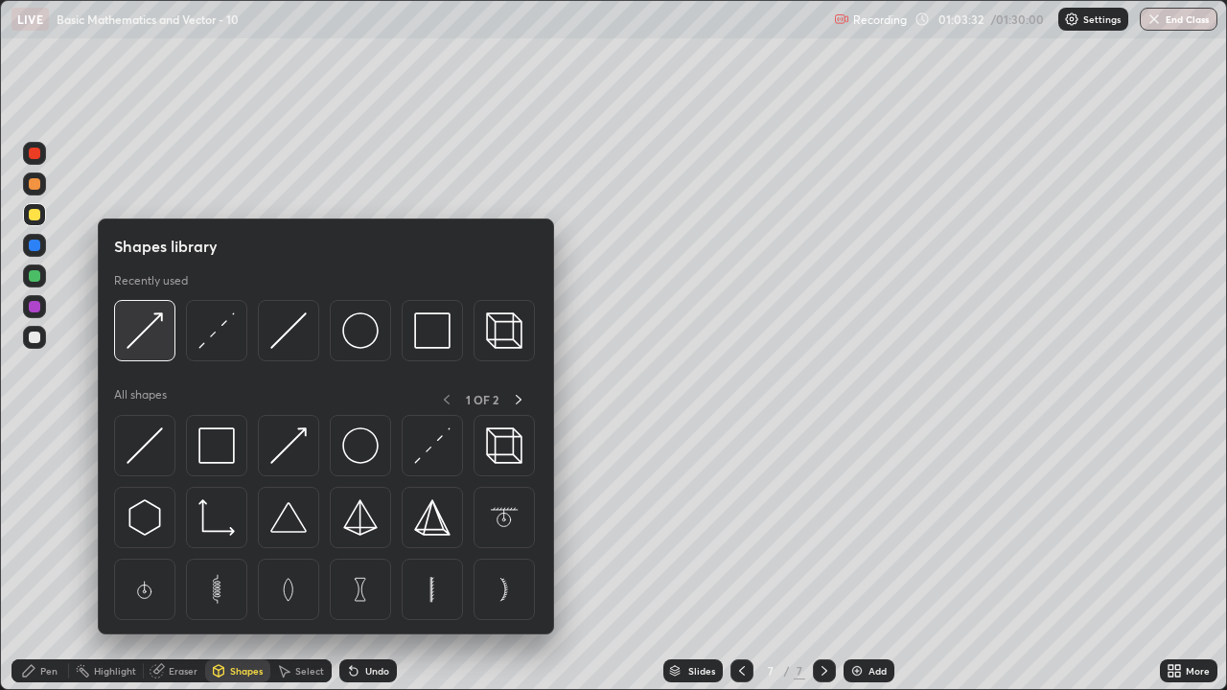
click at [147, 328] on img at bounding box center [145, 331] width 36 height 36
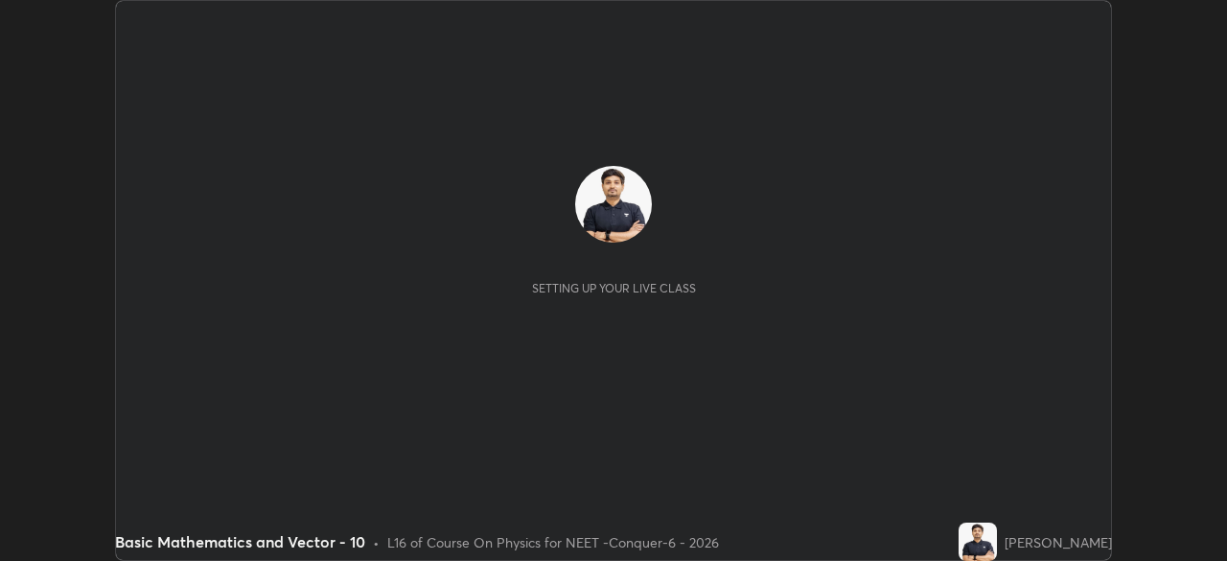
scroll to position [561, 1227]
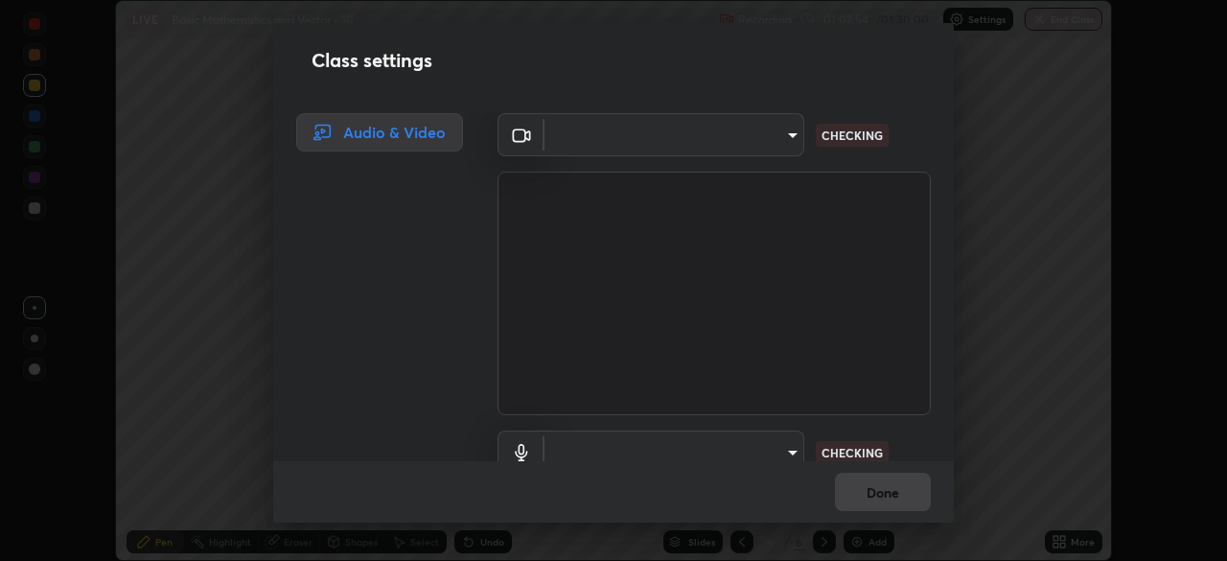
type input "ad23c5e1eec40c929e15baf649206283bee037f2ec2e6fc856d192bb2adaae55"
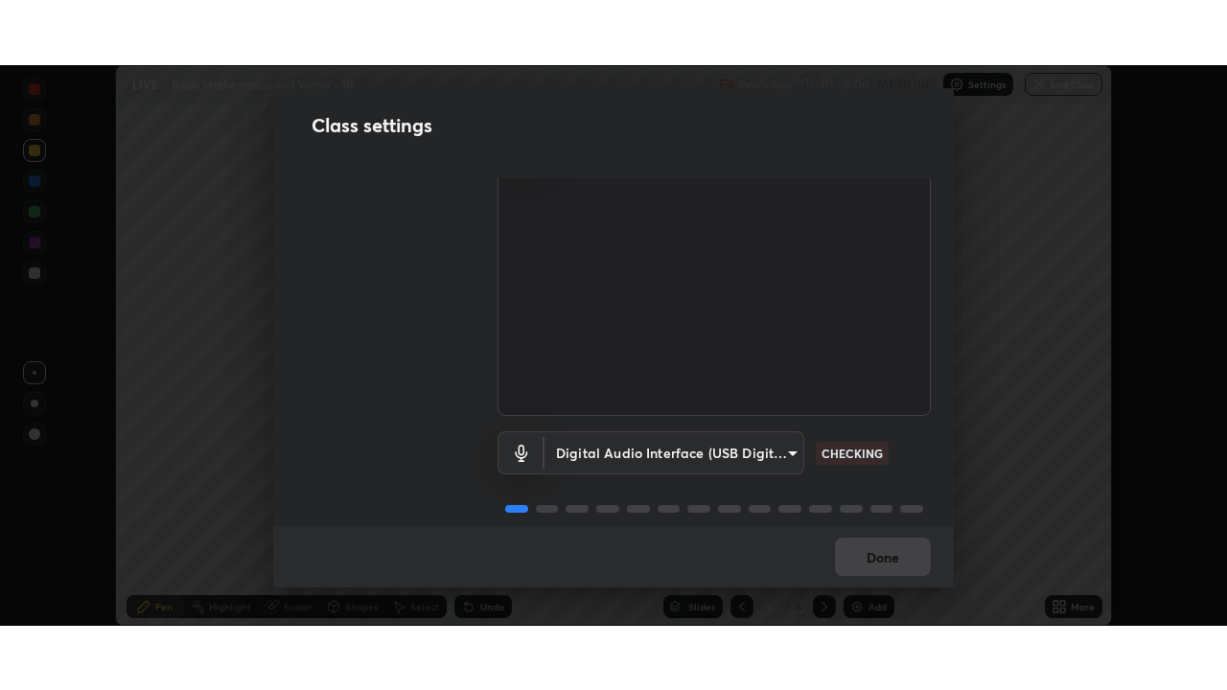
scroll to position [87, 0]
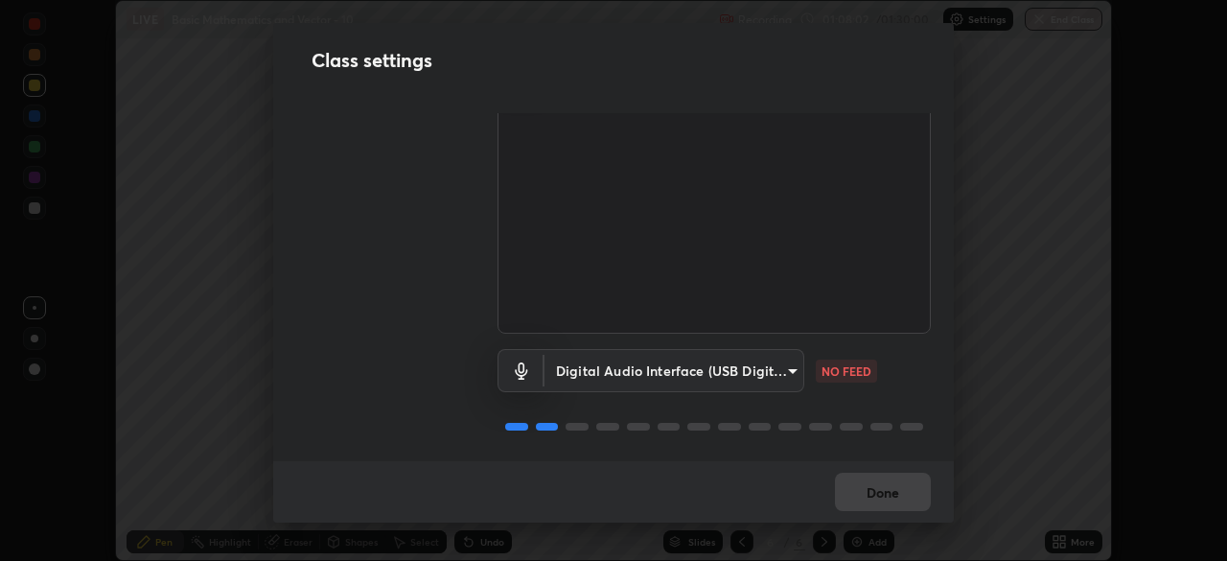
click at [779, 362] on body "Erase all LIVE Basic Mathematics and Vector - 10 Recording 01:08:02 / 01:30:00 …" at bounding box center [613, 280] width 1227 height 561
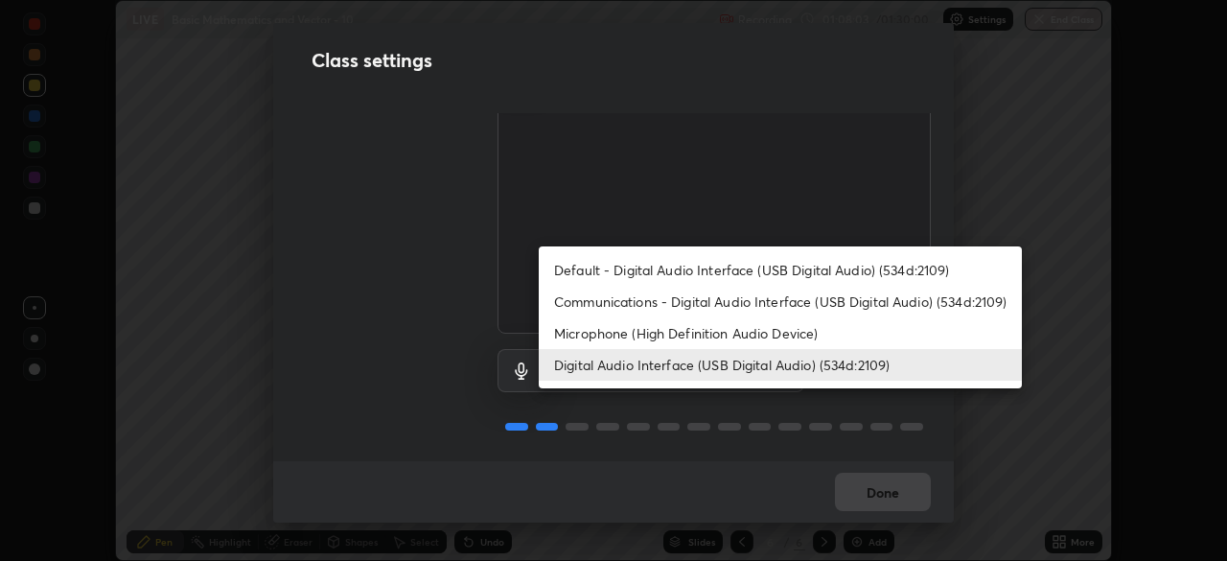
click at [777, 324] on li "Microphone (High Definition Audio Device)" at bounding box center [780, 333] width 483 height 32
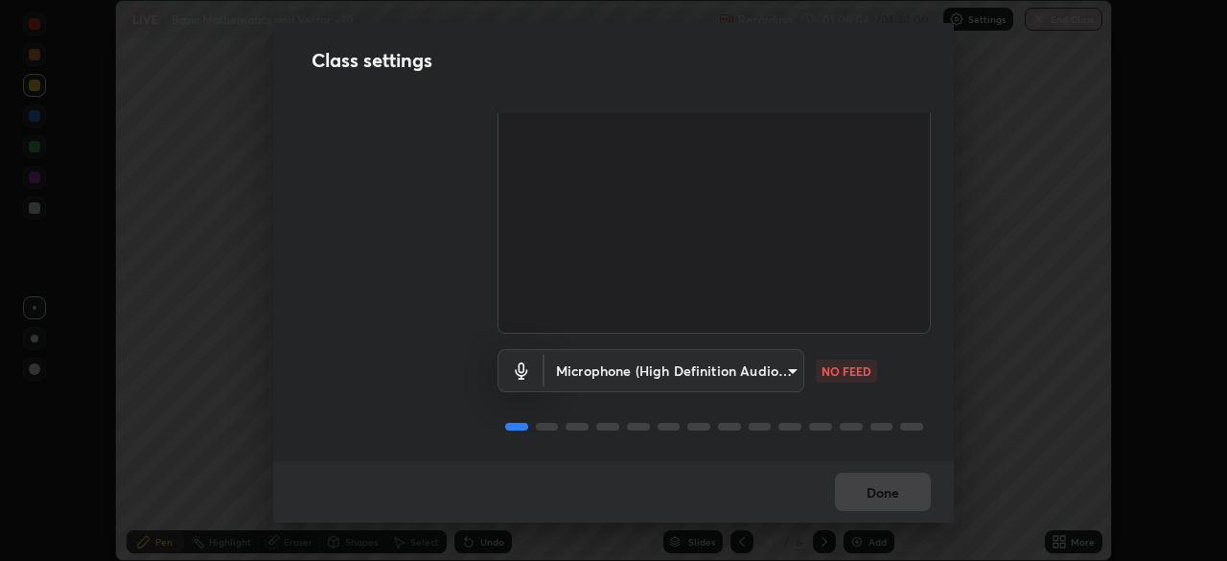
click at [784, 364] on body "Erase all LIVE Basic Mathematics and Vector - 10 Recording 01:08:04 / 01:30:00 …" at bounding box center [613, 280] width 1227 height 561
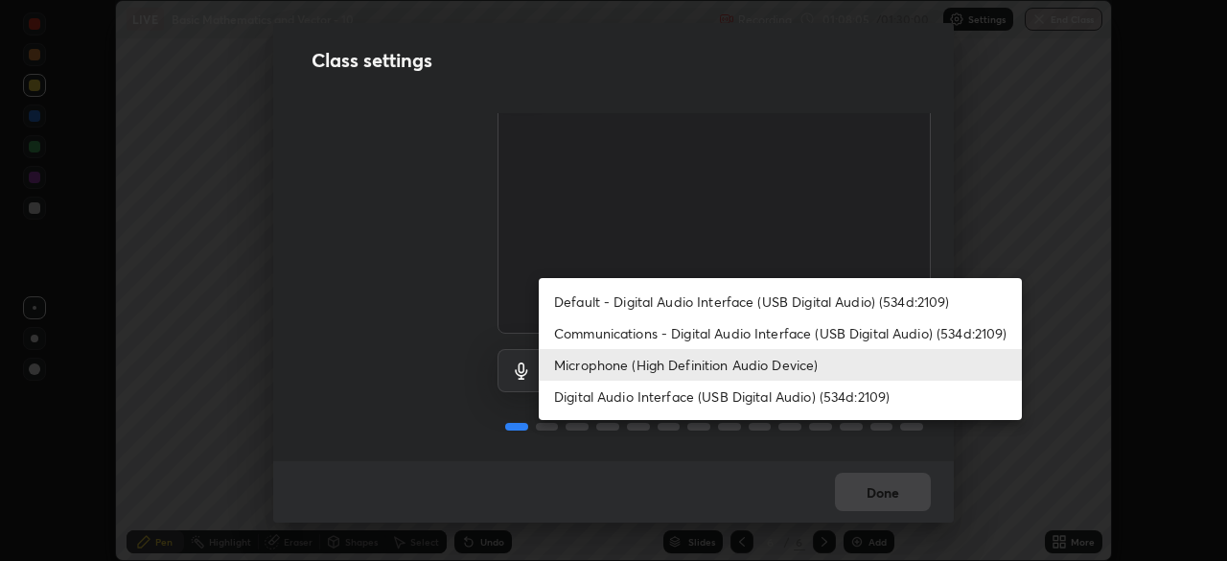
click at [769, 394] on li "Digital Audio Interface (USB Digital Audio) (534d:2109)" at bounding box center [780, 397] width 483 height 32
type input "bacd120e2728bcaa93de399d5b14713bfd4da43ca453c7f8d7901db11a0ced92"
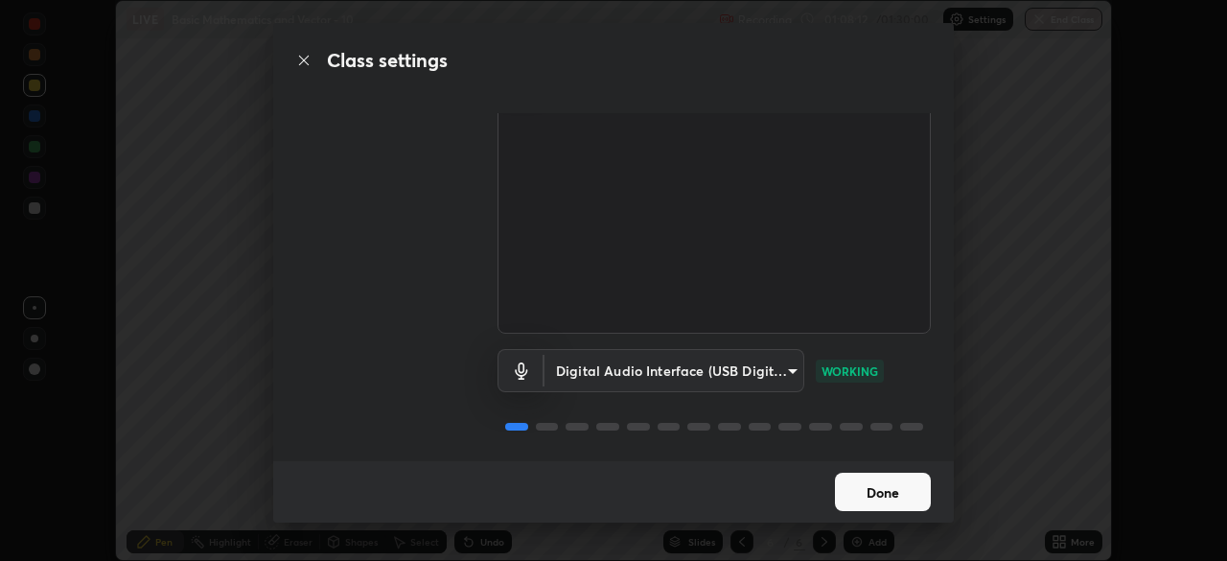
click at [882, 479] on button "Done" at bounding box center [883, 492] width 96 height 38
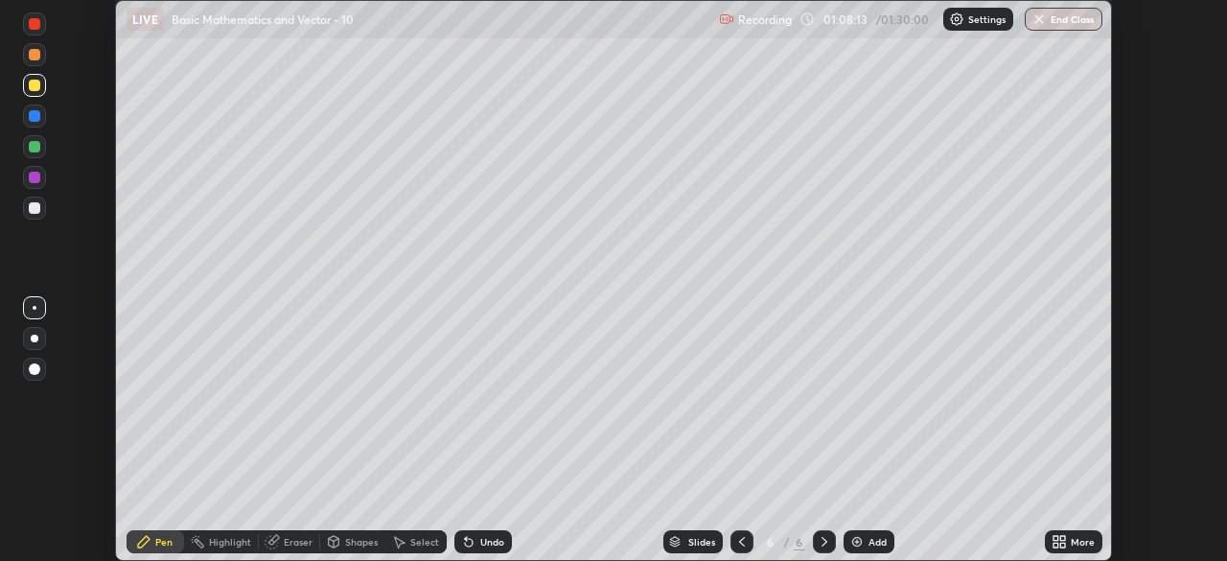
click at [1064, 542] on icon at bounding box center [1059, 541] width 15 height 15
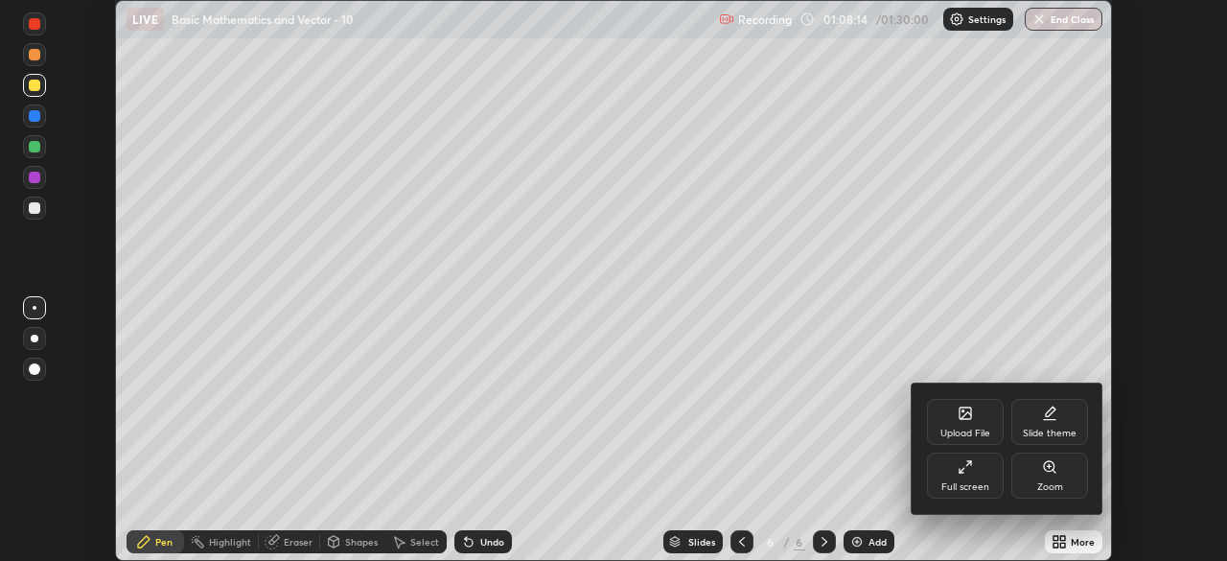
click at [954, 478] on div "Full screen" at bounding box center [965, 476] width 77 height 46
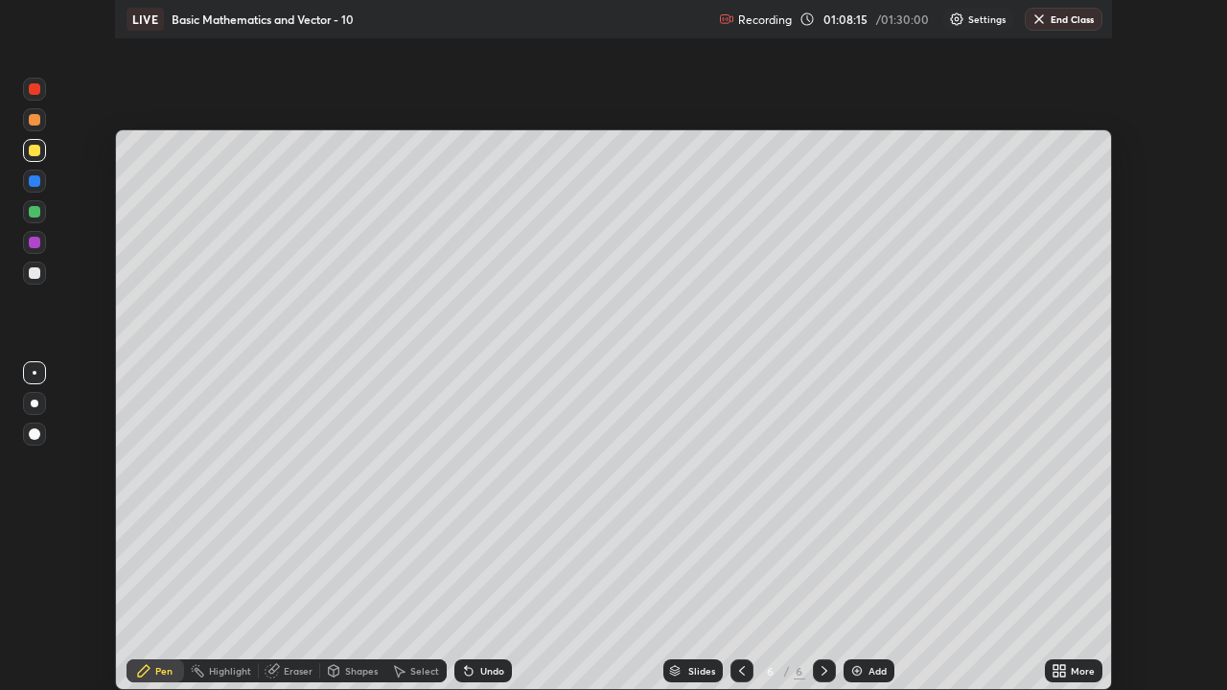
scroll to position [690, 1227]
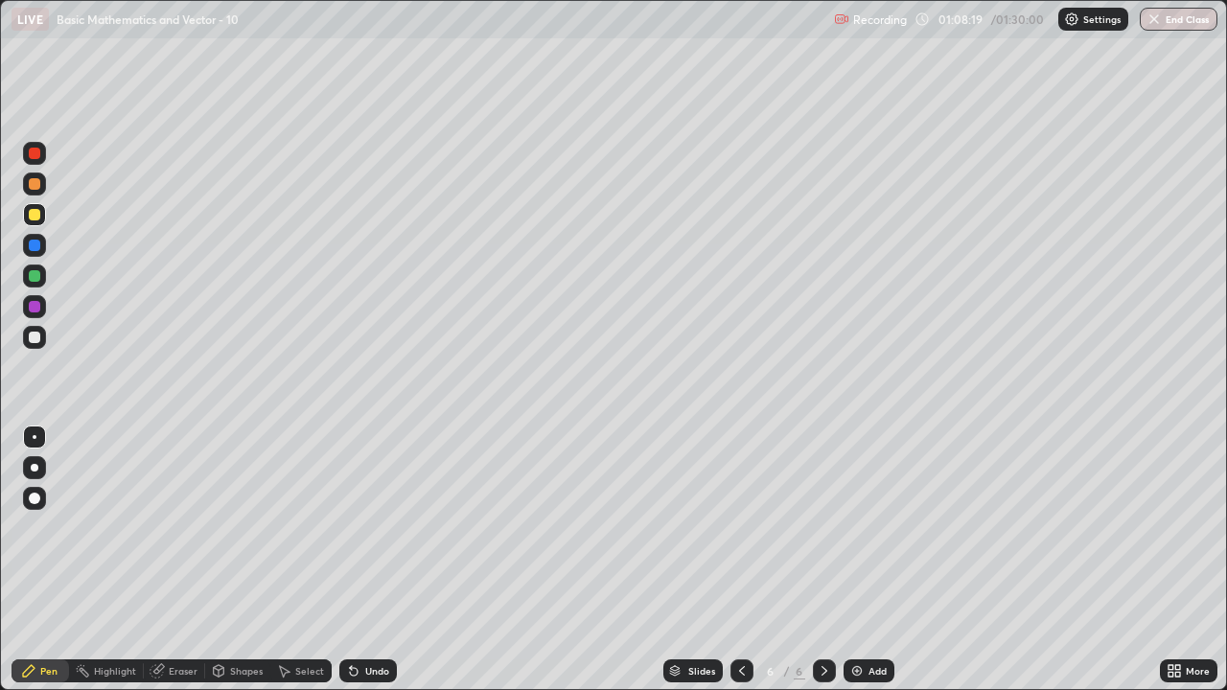
click at [39, 215] on div at bounding box center [35, 215] width 12 height 12
click at [240, 560] on div "Shapes" at bounding box center [237, 671] width 65 height 23
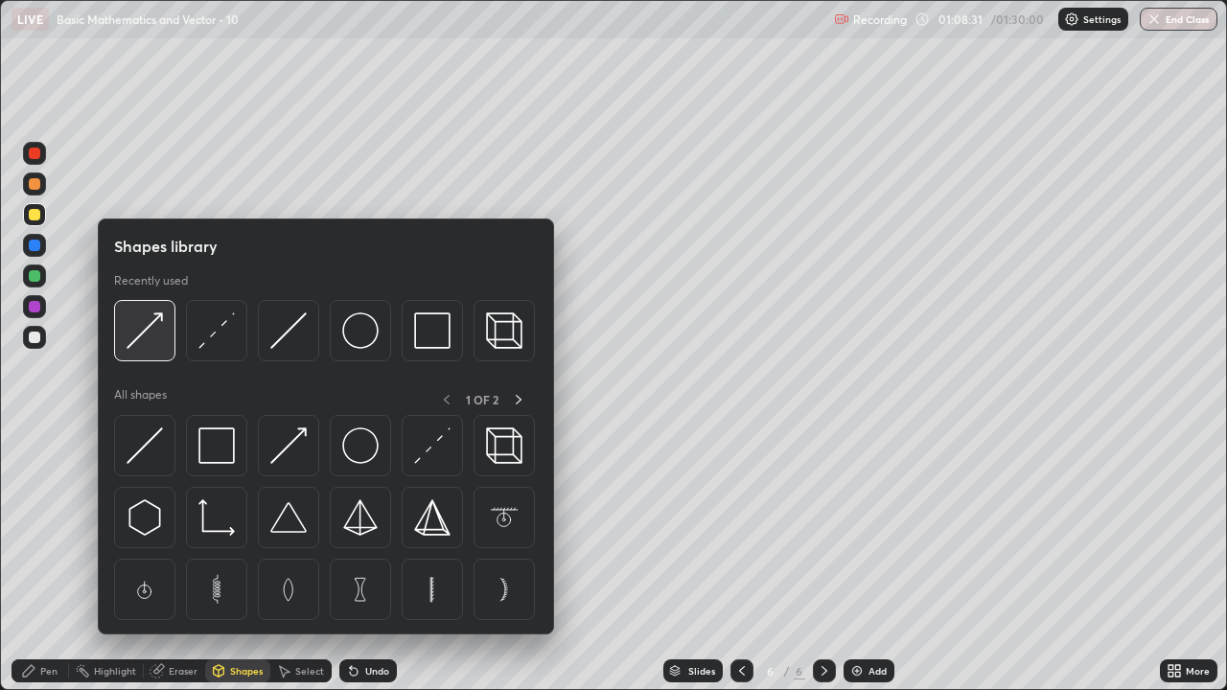
click at [149, 331] on img at bounding box center [145, 331] width 36 height 36
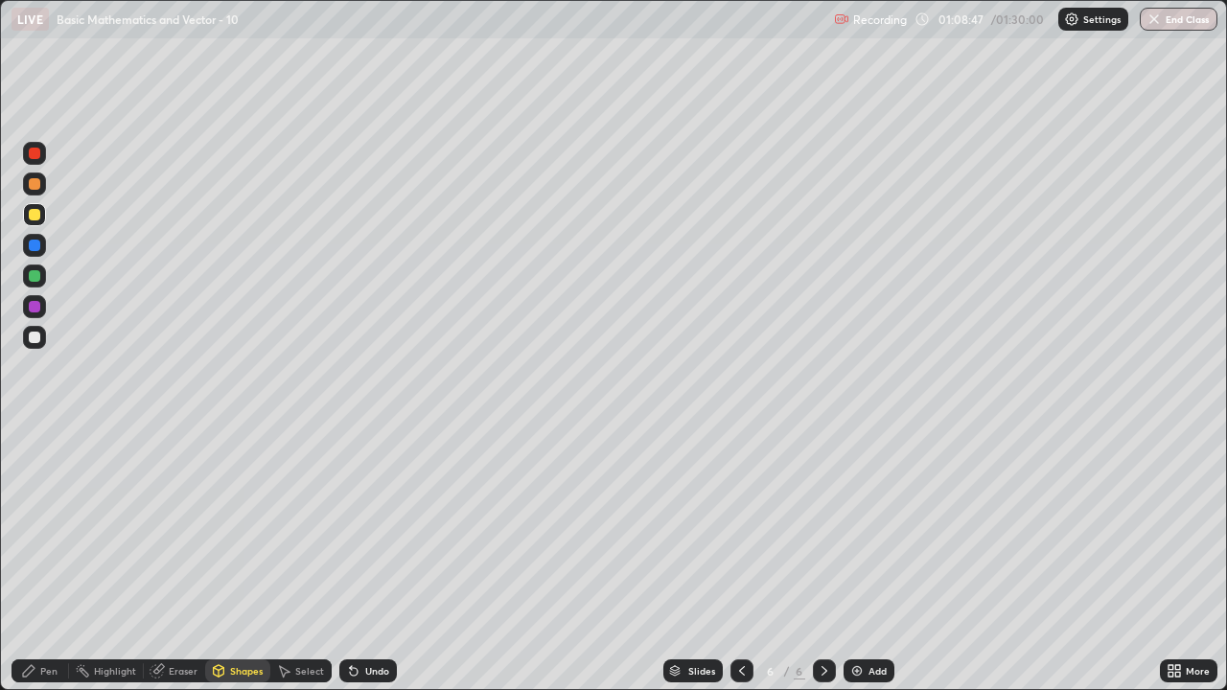
click at [45, 560] on div "Pen" at bounding box center [48, 671] width 17 height 10
click at [232, 560] on div "Shapes" at bounding box center [246, 671] width 33 height 10
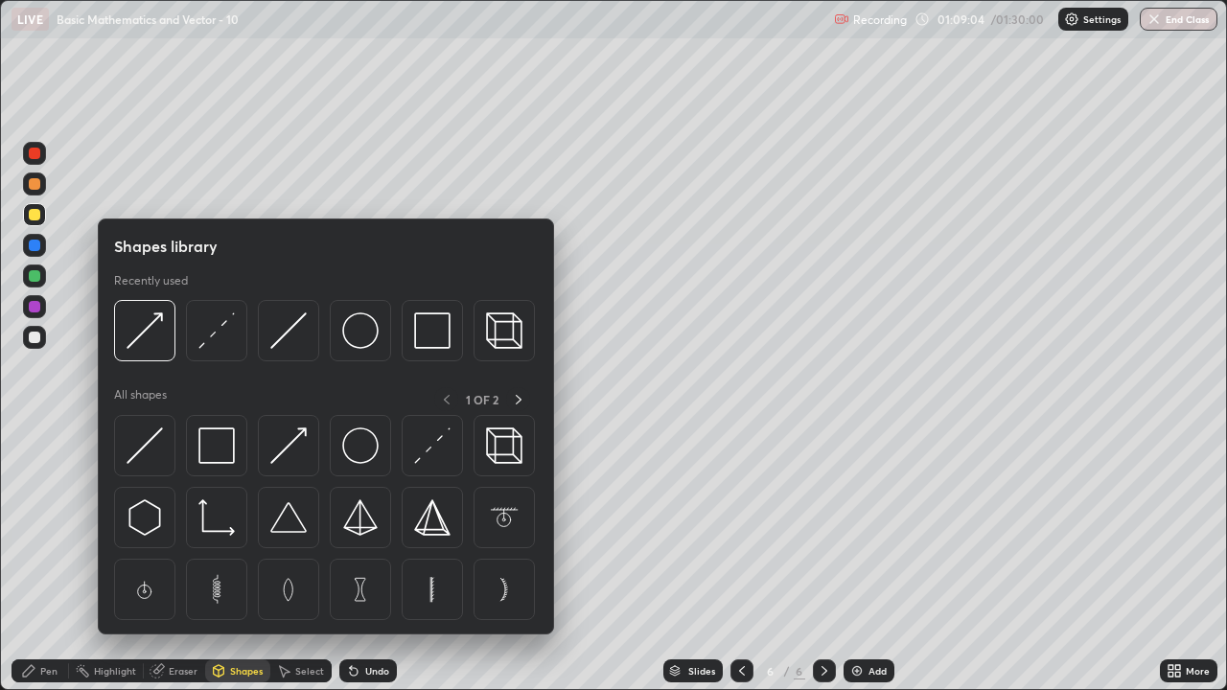
click at [48, 560] on div "Pen" at bounding box center [41, 671] width 58 height 23
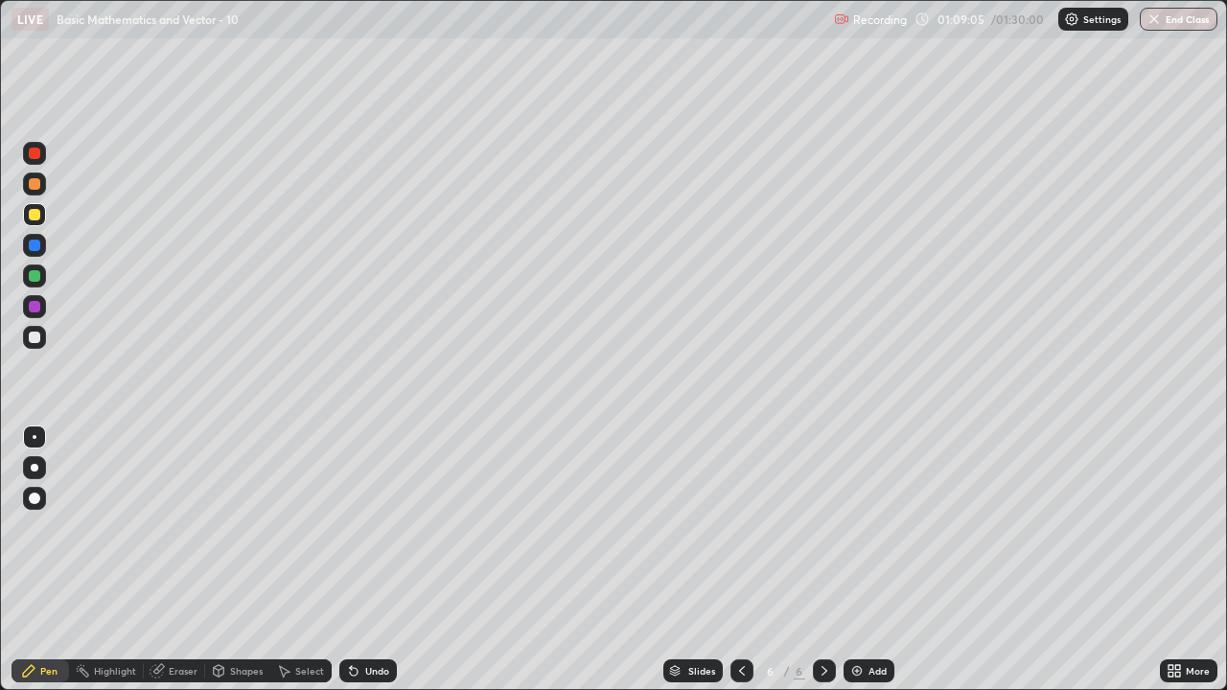
click at [41, 340] on div at bounding box center [34, 337] width 23 height 23
click at [248, 560] on div "Shapes" at bounding box center [237, 671] width 65 height 23
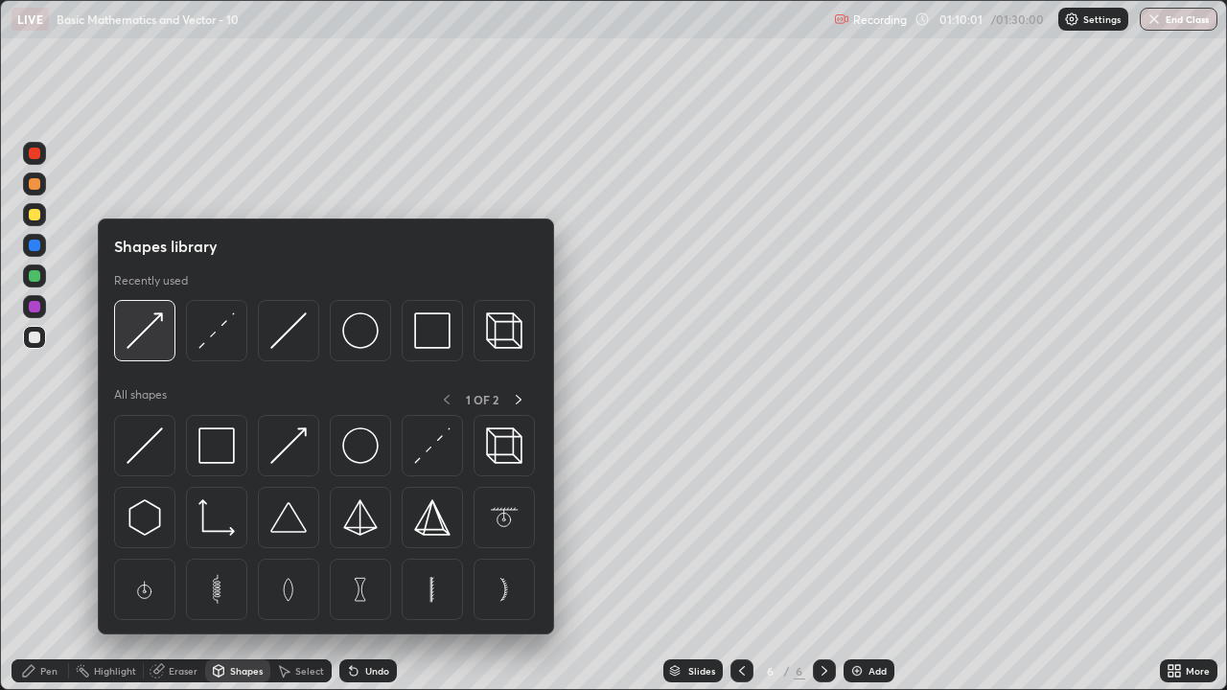
click at [146, 332] on img at bounding box center [145, 331] width 36 height 36
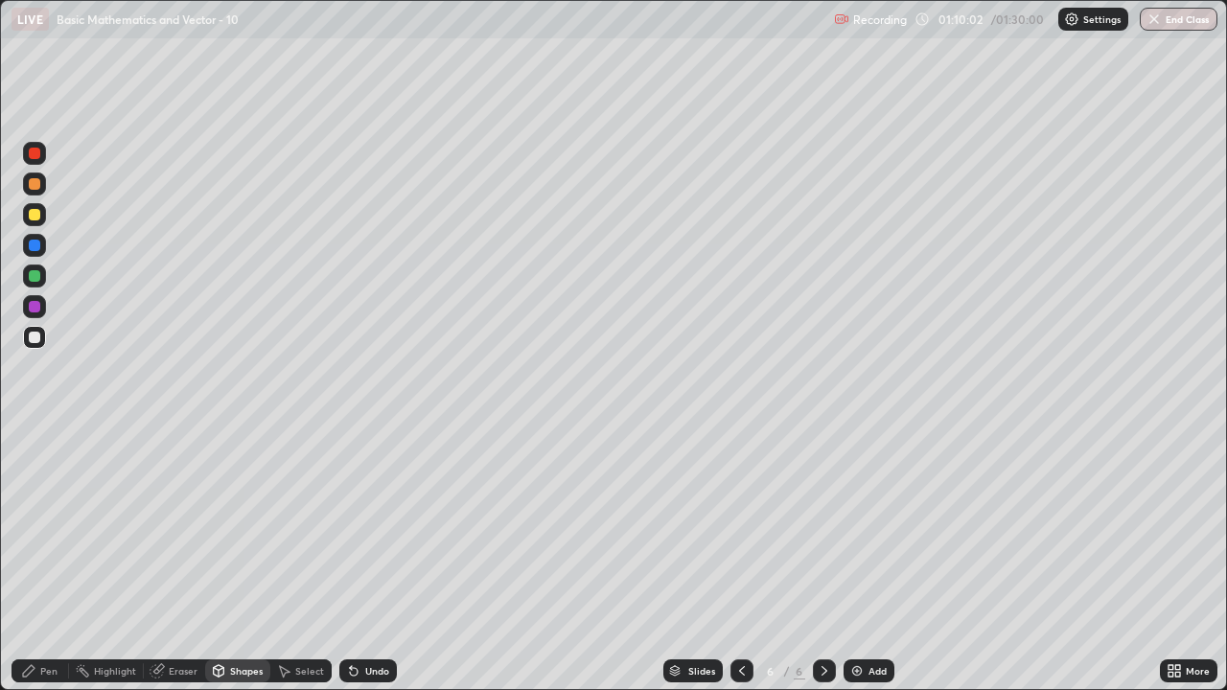
click at [36, 241] on div at bounding box center [35, 246] width 12 height 12
click at [52, 560] on div "Pen" at bounding box center [41, 671] width 58 height 23
click at [861, 560] on img at bounding box center [856, 670] width 15 height 15
click at [43, 337] on div at bounding box center [34, 337] width 23 height 23
click at [238, 560] on div "Shapes" at bounding box center [246, 671] width 33 height 10
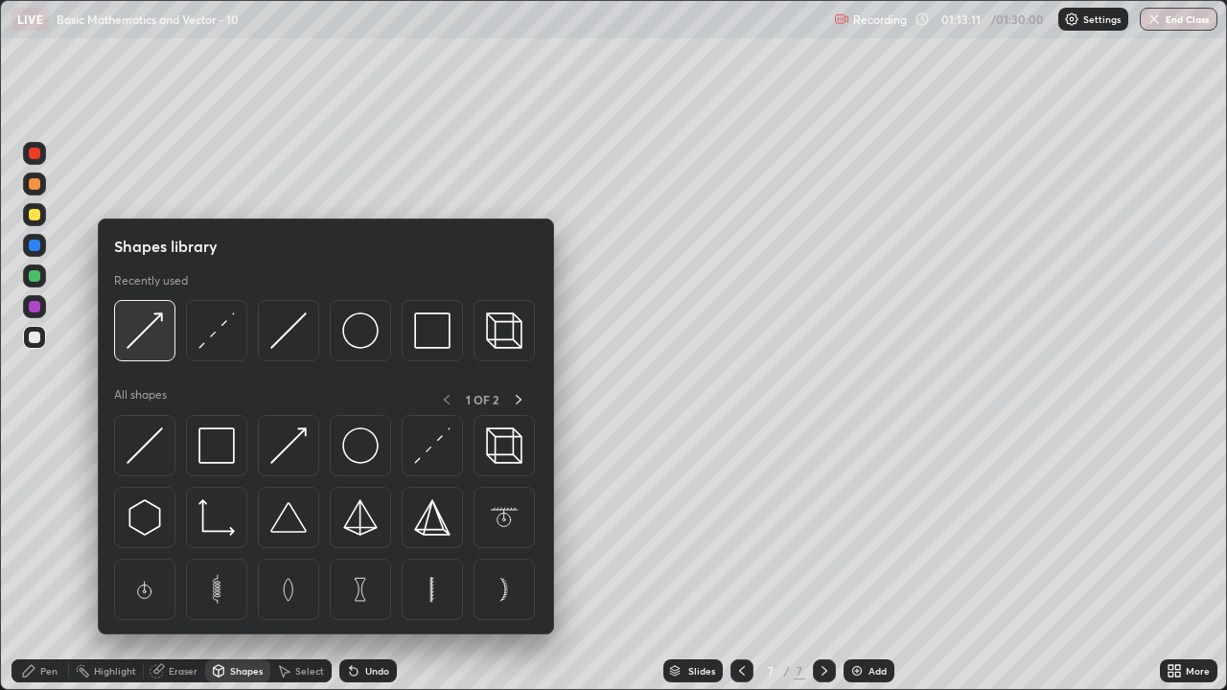
click at [149, 331] on img at bounding box center [145, 331] width 36 height 36
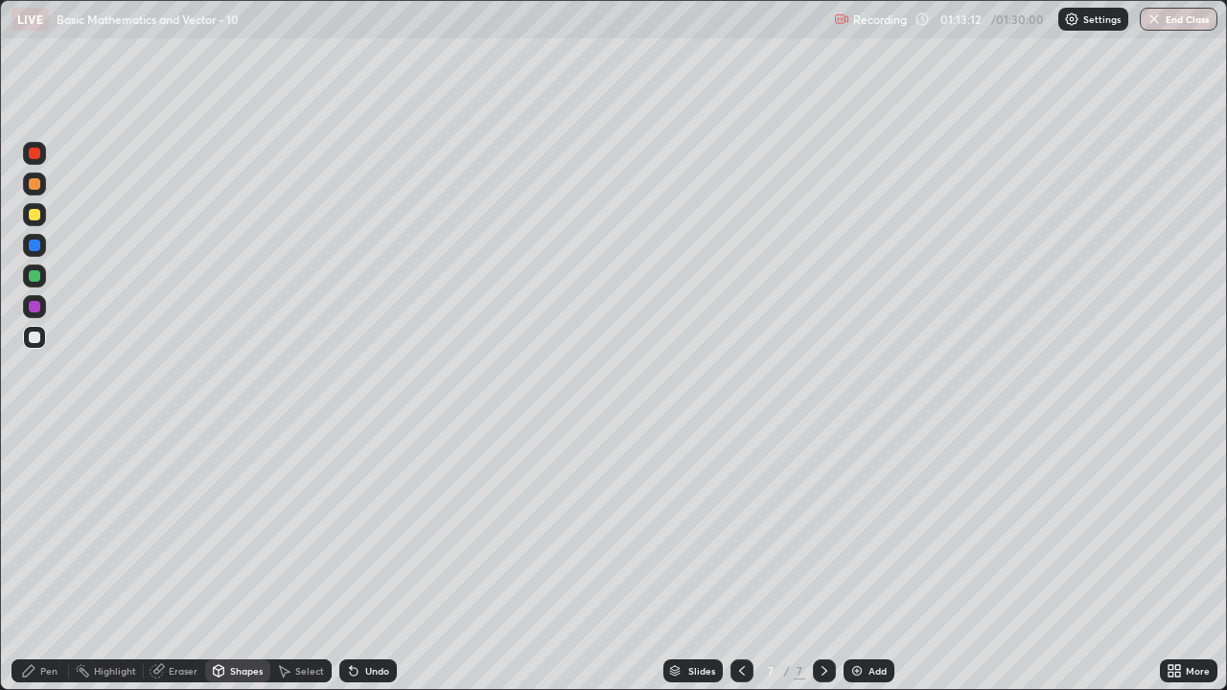
click at [234, 560] on div "Shapes" at bounding box center [246, 671] width 33 height 10
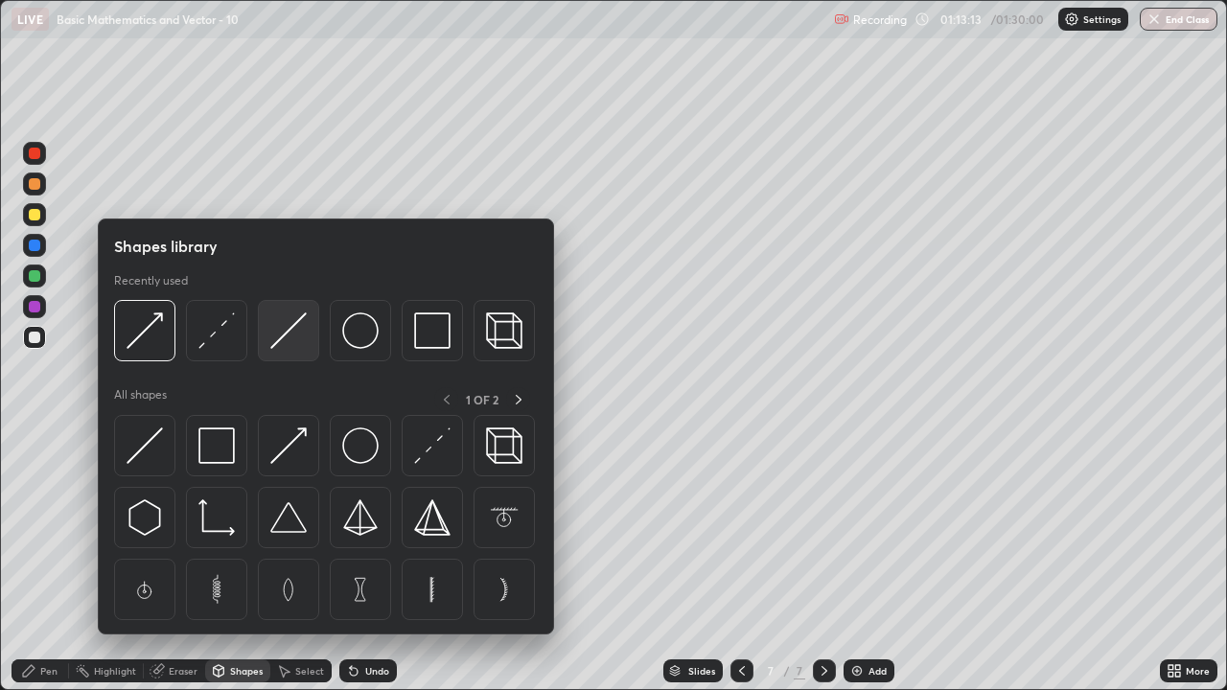
click at [290, 333] on img at bounding box center [288, 331] width 36 height 36
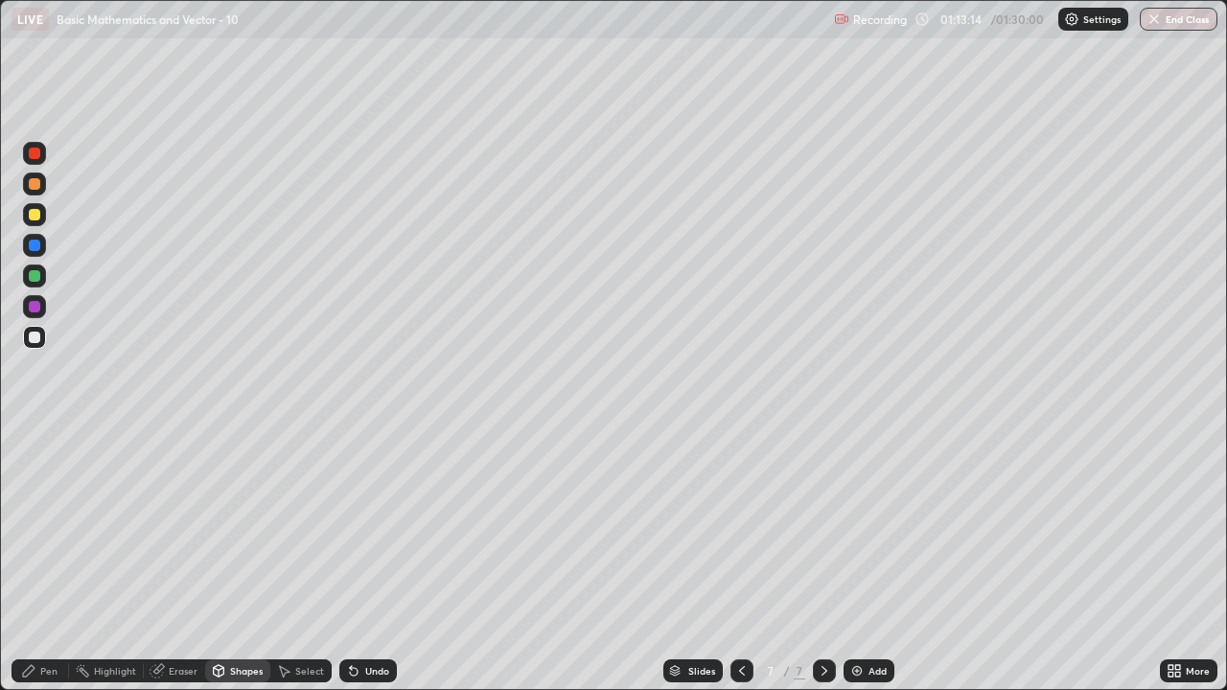
click at [35, 210] on div at bounding box center [35, 215] width 12 height 12
click at [44, 560] on div "Pen" at bounding box center [48, 671] width 17 height 10
click at [41, 336] on div at bounding box center [34, 337] width 23 height 23
click at [35, 240] on div at bounding box center [35, 246] width 12 height 12
click at [180, 560] on div "Eraser" at bounding box center [183, 671] width 29 height 10
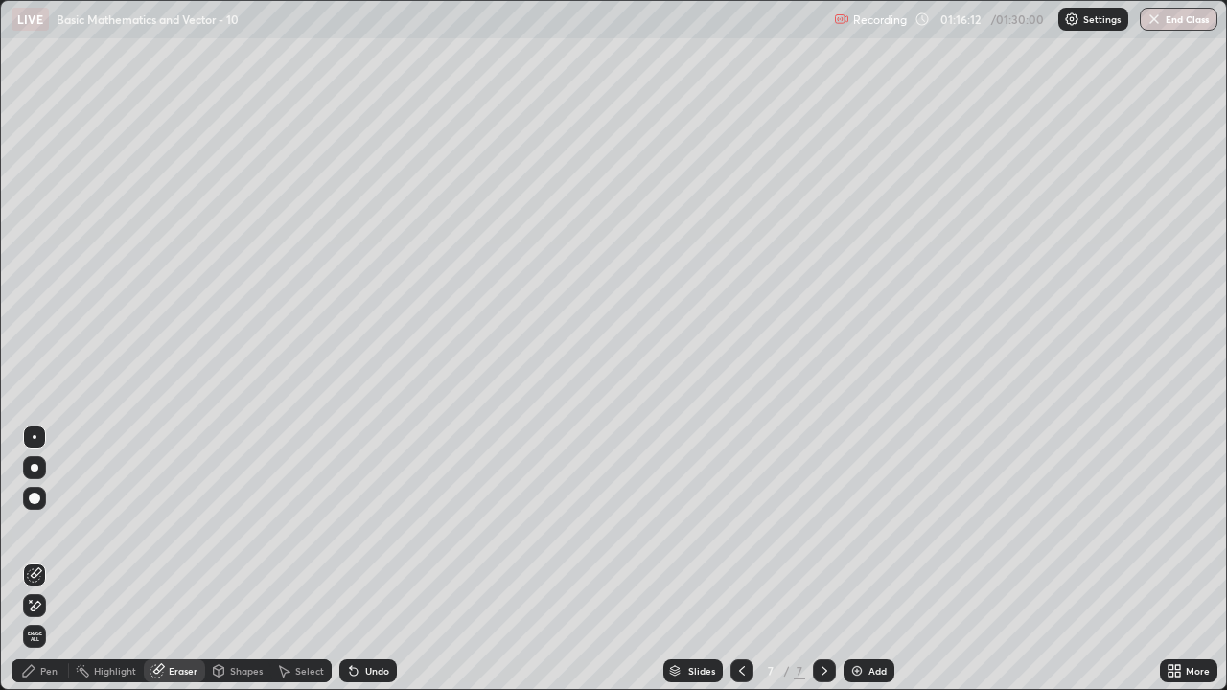
click at [53, 560] on div "Pen" at bounding box center [48, 671] width 17 height 10
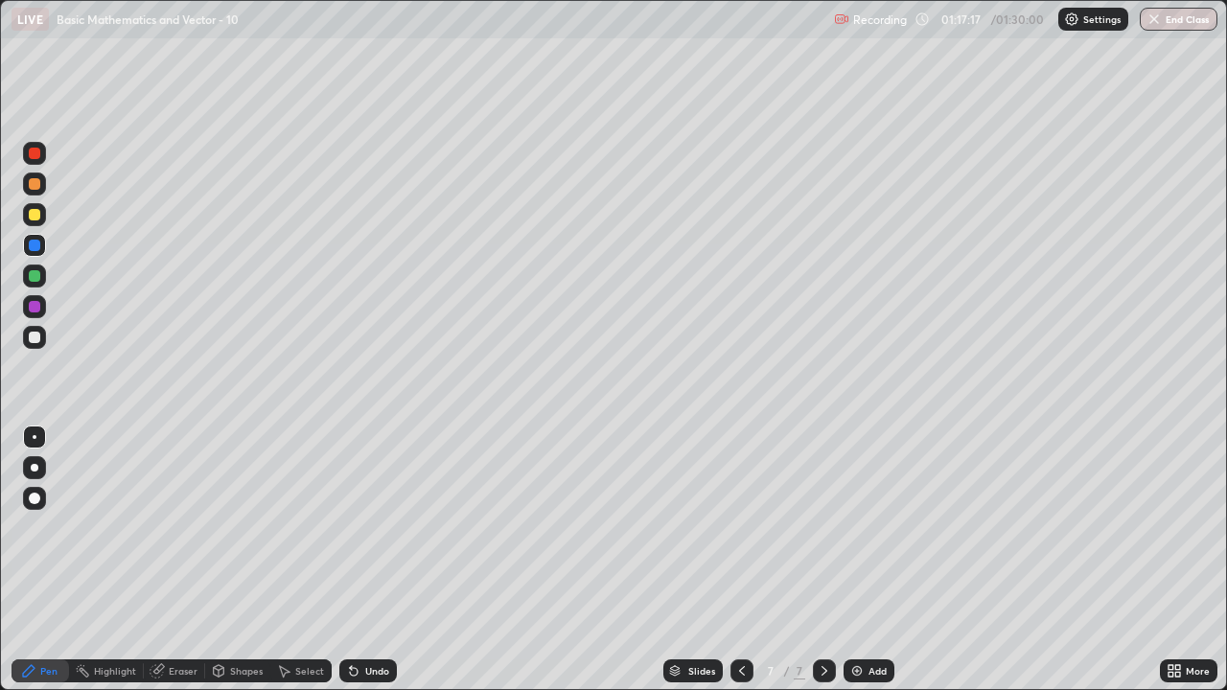
click at [44, 340] on div at bounding box center [34, 337] width 23 height 23
click at [25, 215] on div at bounding box center [34, 214] width 23 height 23
click at [180, 560] on div "Eraser" at bounding box center [183, 671] width 29 height 10
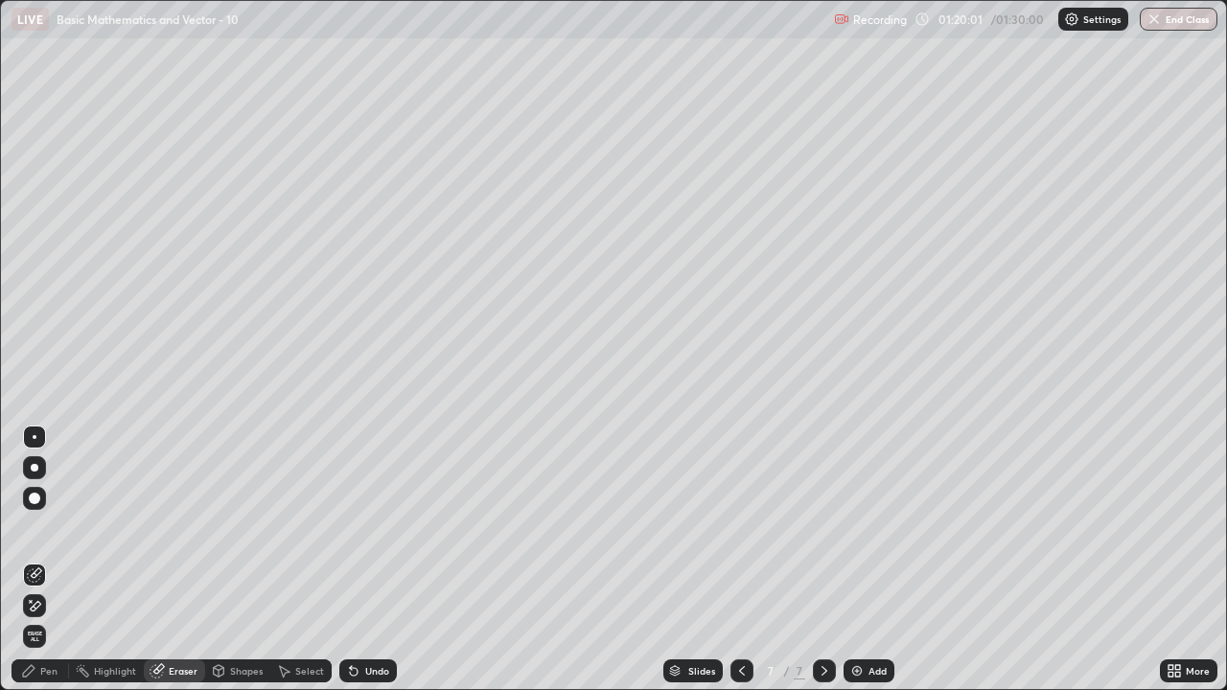
click at [45, 560] on div "Pen" at bounding box center [41, 671] width 58 height 23
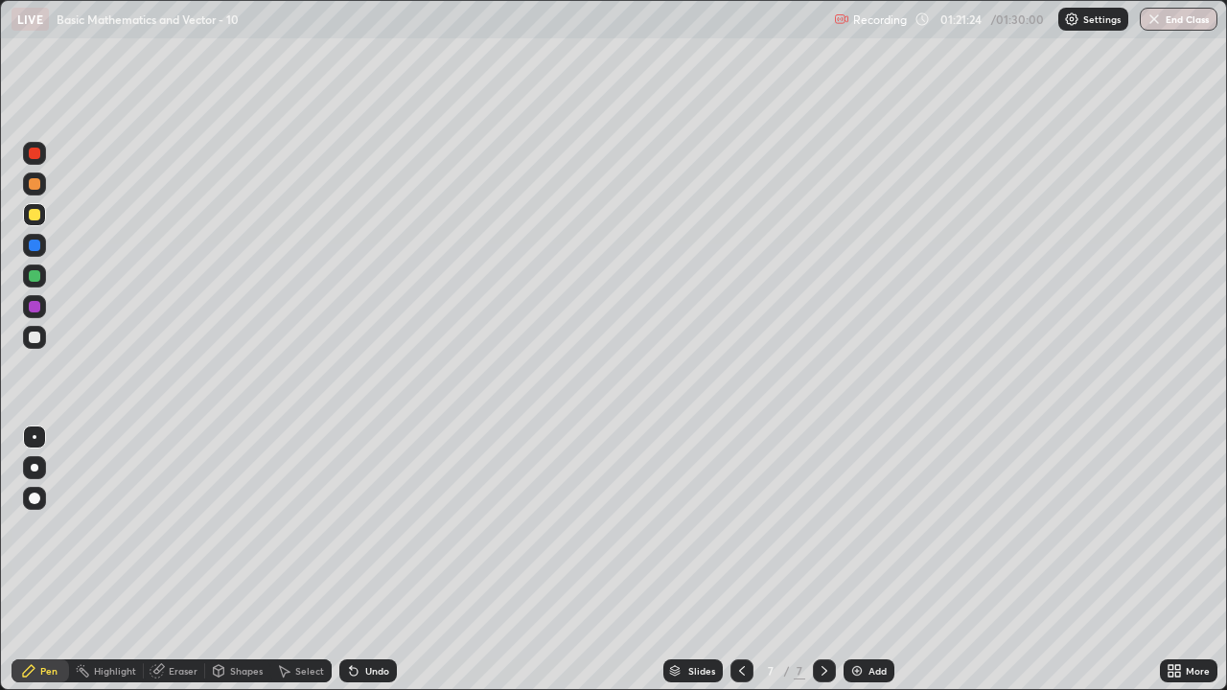
click at [242, 560] on div "Shapes" at bounding box center [246, 671] width 33 height 10
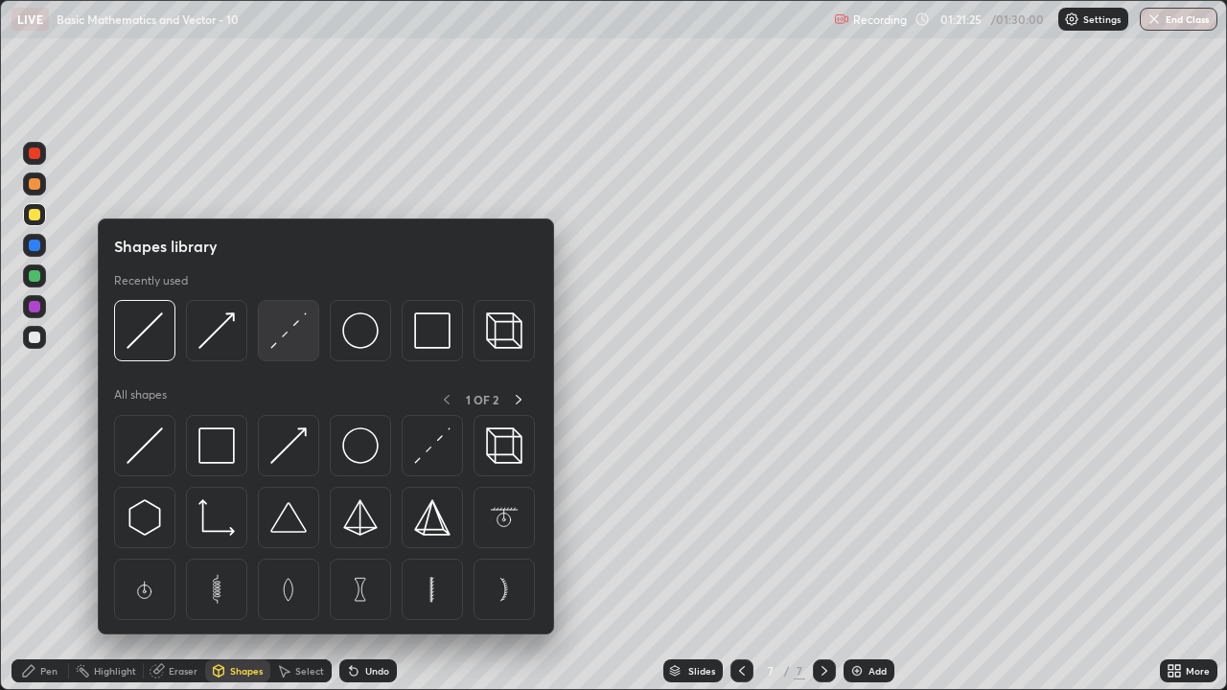
click at [282, 332] on img at bounding box center [288, 331] width 36 height 36
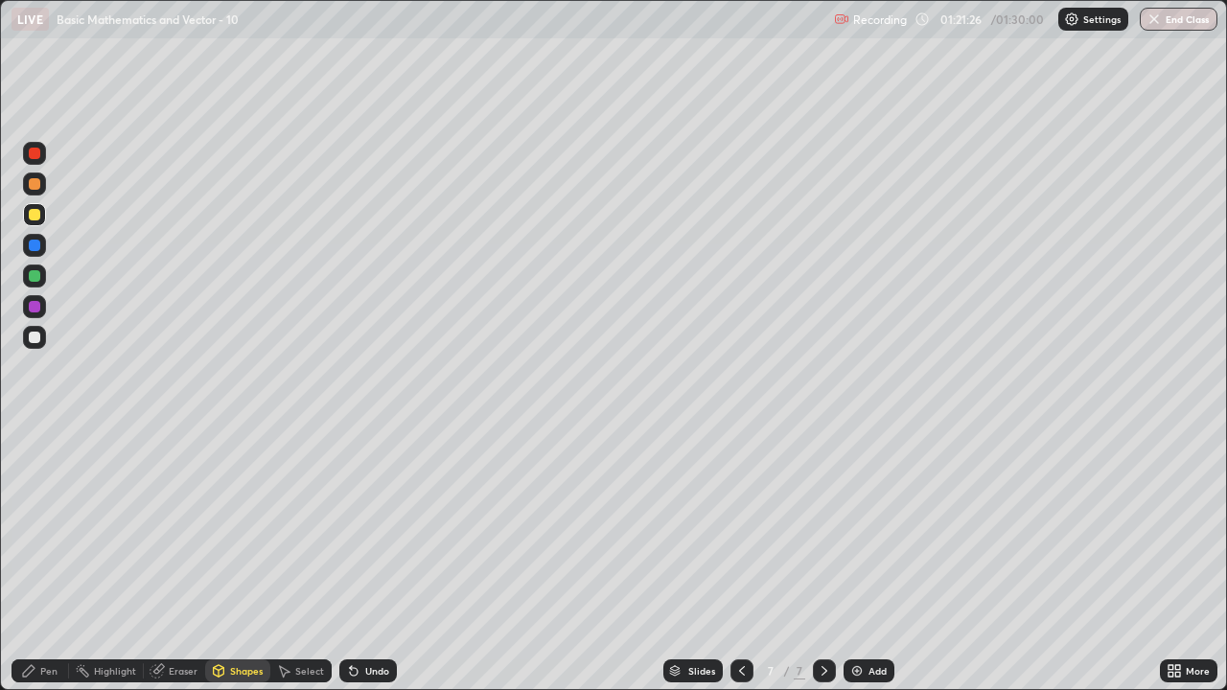
click at [37, 151] on div at bounding box center [35, 154] width 12 height 12
click at [53, 560] on div "Pen" at bounding box center [48, 671] width 17 height 10
click at [1172, 20] on button "End Class" at bounding box center [1179, 19] width 78 height 23
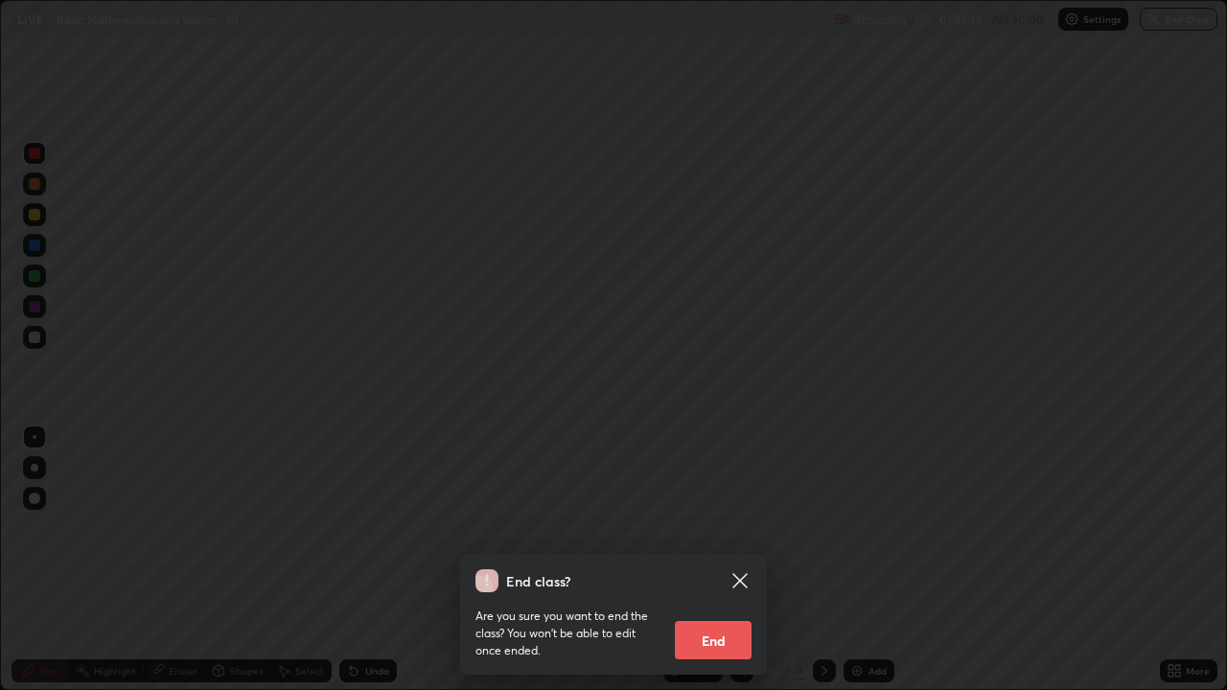
click at [721, 560] on button "End" at bounding box center [713, 640] width 77 height 38
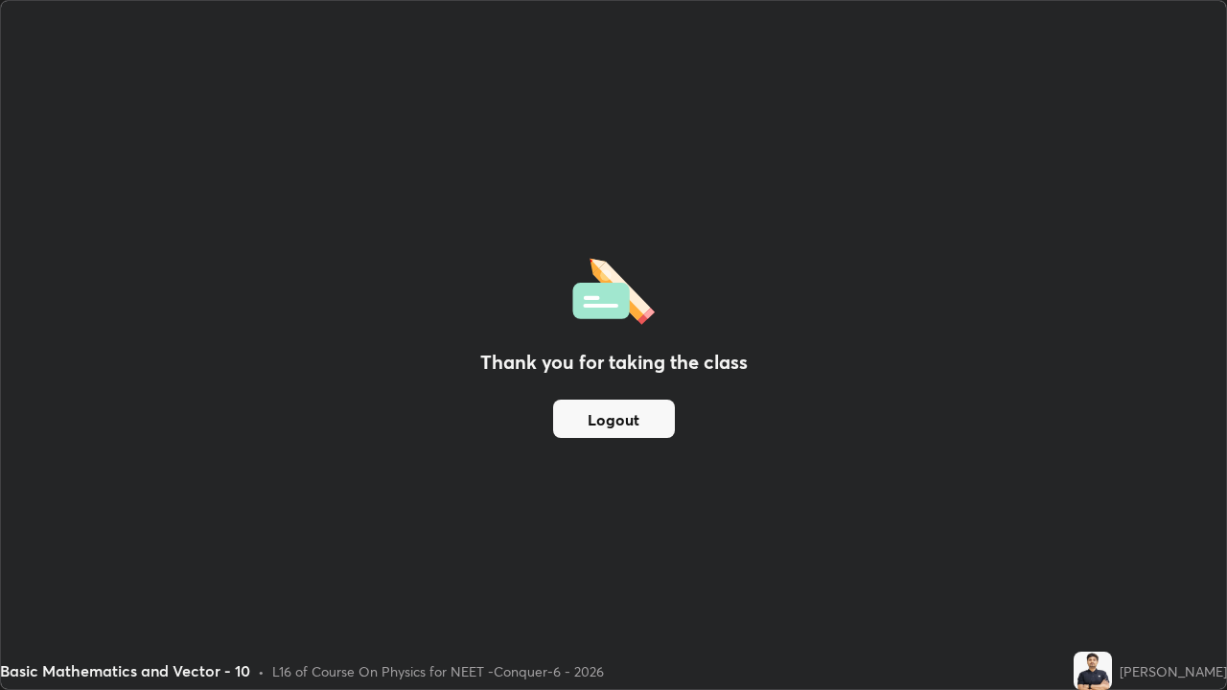
click at [613, 419] on button "Logout" at bounding box center [614, 419] width 122 height 38
